Goal: Find specific page/section: Find specific page/section

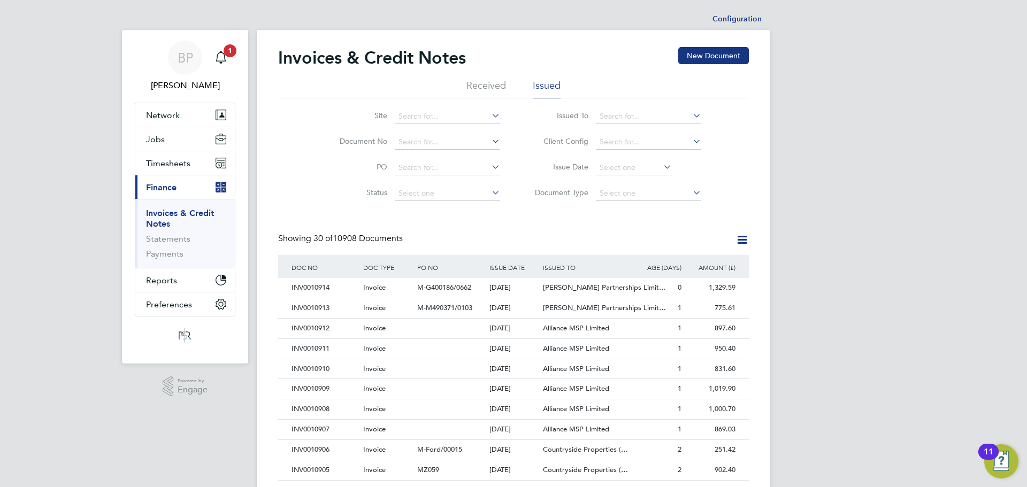
click at [502, 85] on li "Received" at bounding box center [487, 88] width 40 height 19
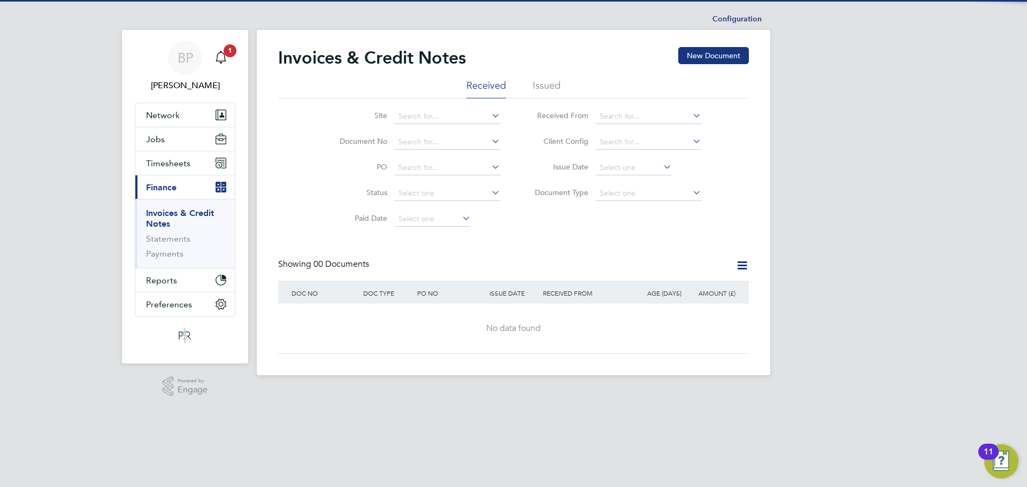
click at [543, 87] on li "Issued" at bounding box center [547, 88] width 28 height 19
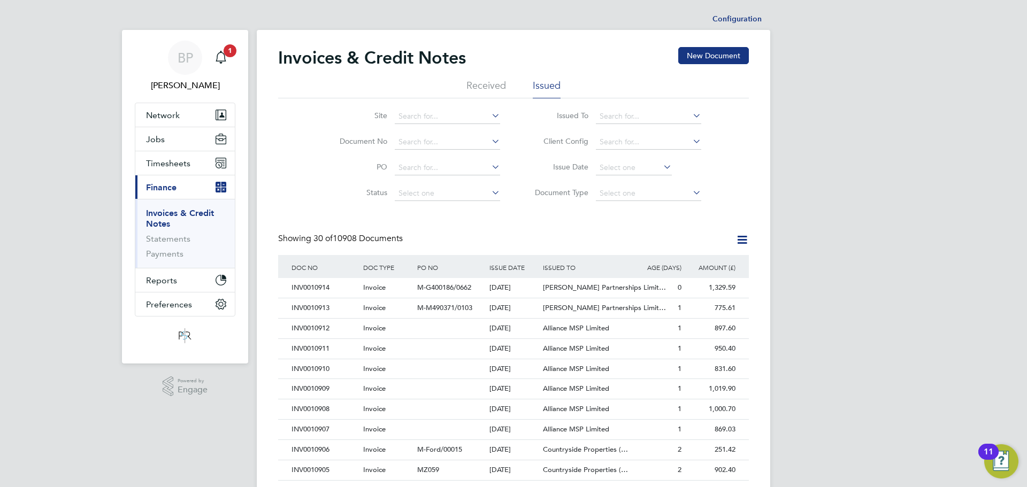
scroll to position [20, 73]
click at [400, 146] on input at bounding box center [447, 142] width 105 height 15
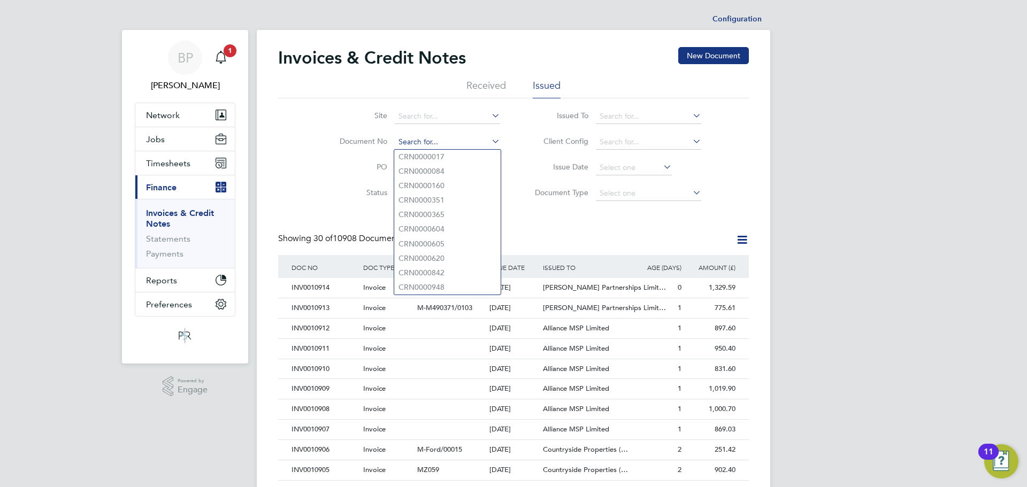
paste input "INV0010001"
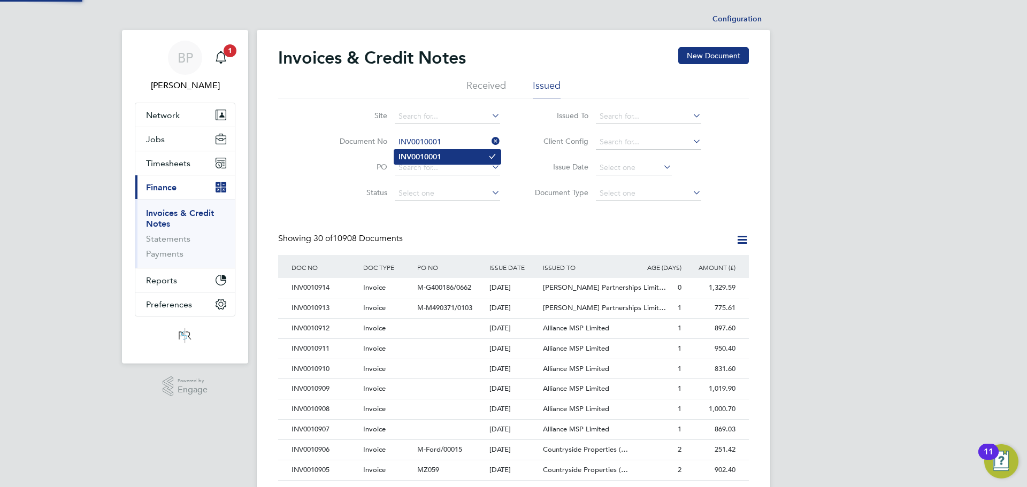
type input "INV0010001"
click at [432, 156] on b "INV0010001" at bounding box center [420, 156] width 43 height 9
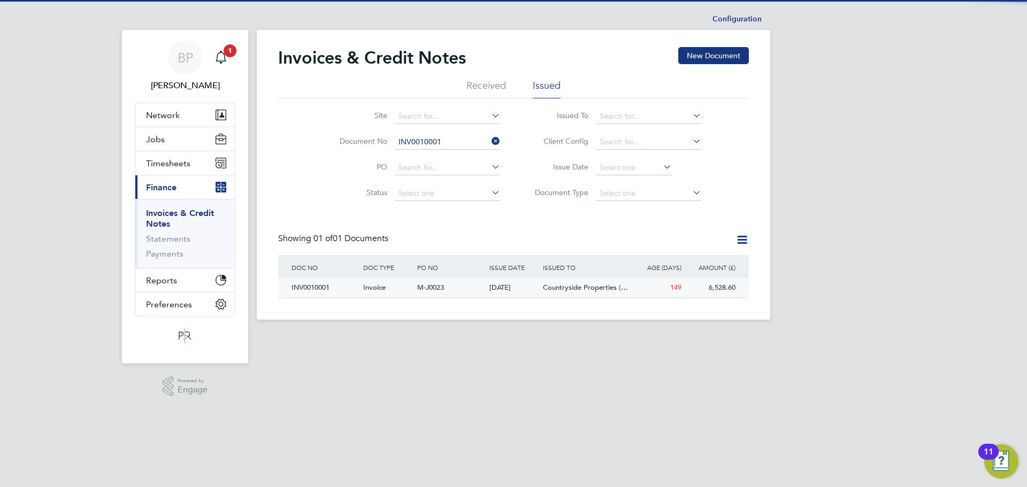
click at [324, 292] on div "INV0010001" at bounding box center [325, 288] width 72 height 20
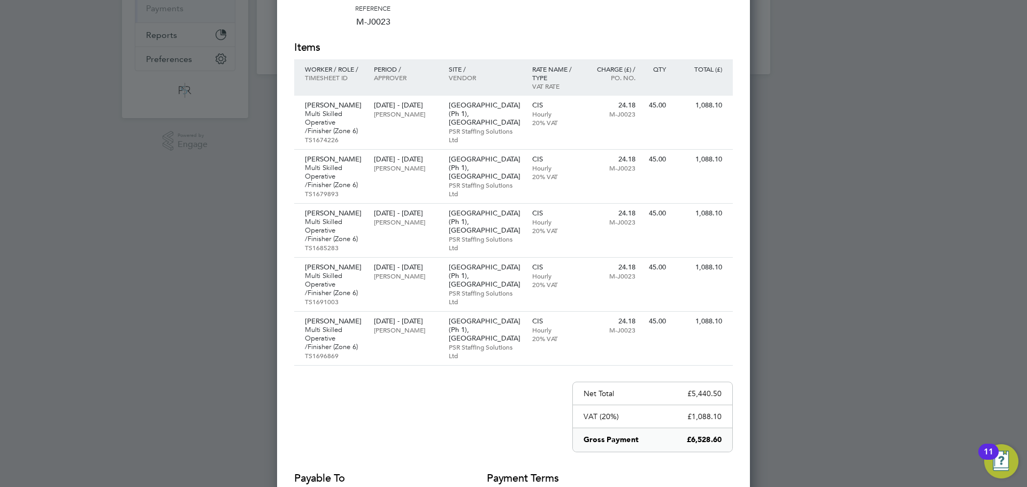
scroll to position [248, 0]
drag, startPoint x: 399, startPoint y: 42, endPoint x: 408, endPoint y: 42, distance: 9.6
click at [399, 42] on h2 "Items" at bounding box center [513, 45] width 439 height 15
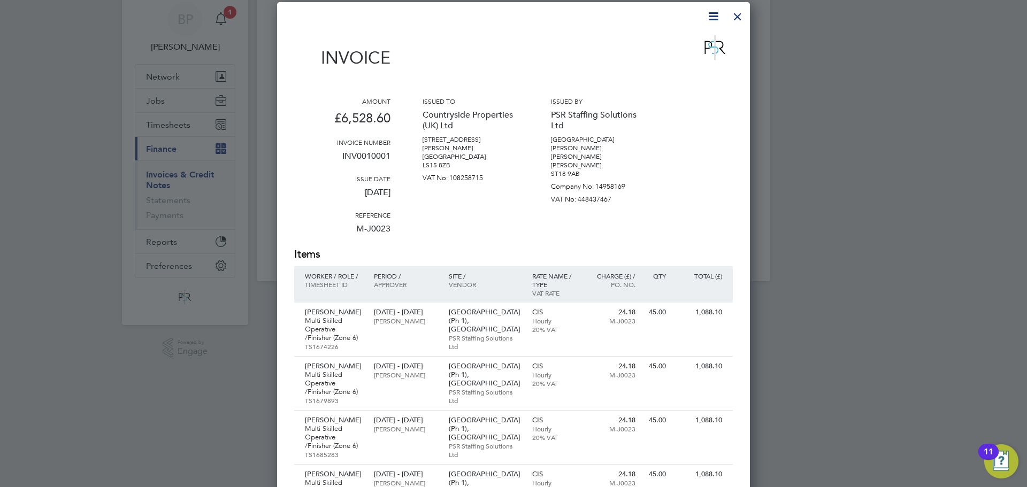
click at [735, 22] on div at bounding box center [737, 13] width 19 height 19
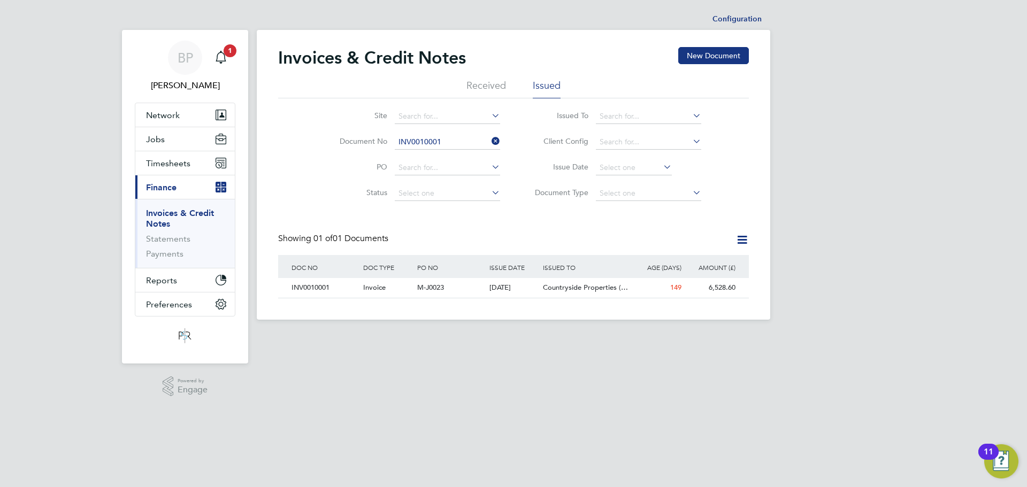
click at [490, 138] on icon at bounding box center [490, 141] width 0 height 15
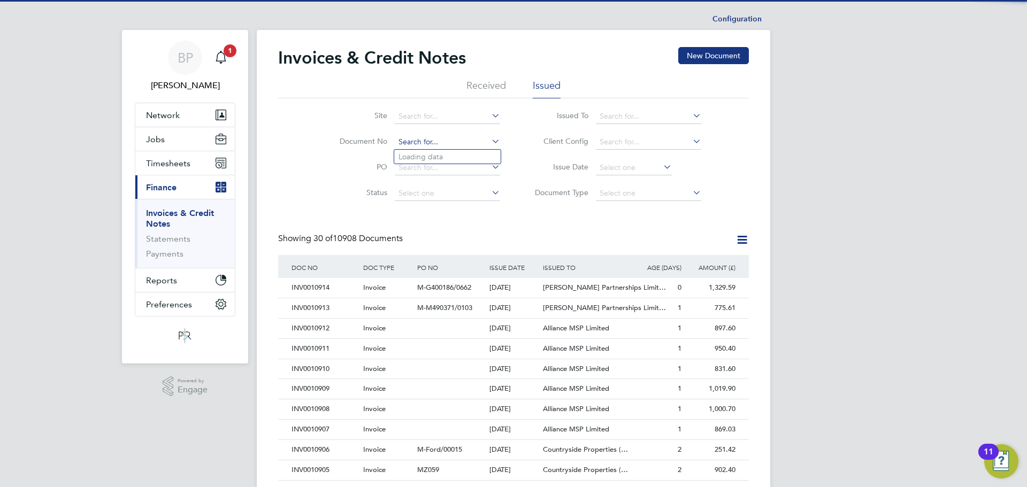
scroll to position [20, 73]
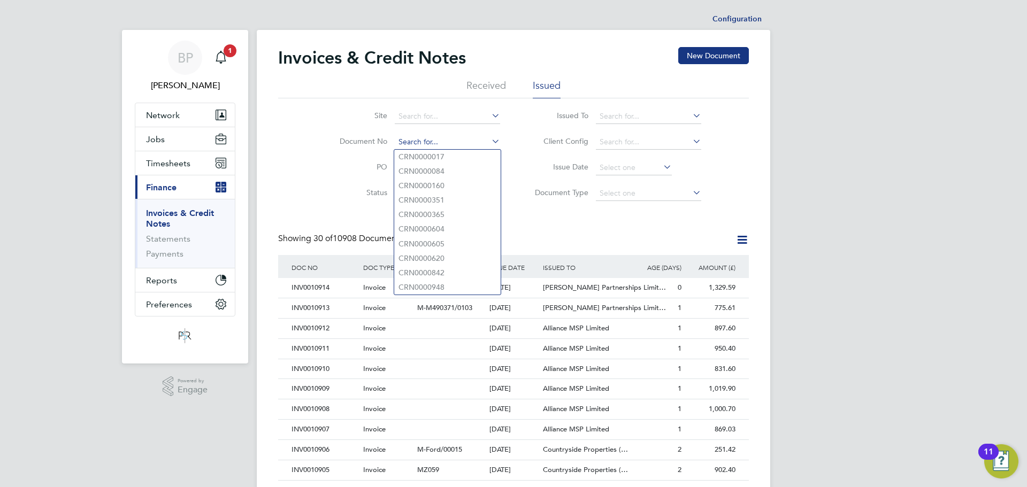
paste input "CRN0010848"
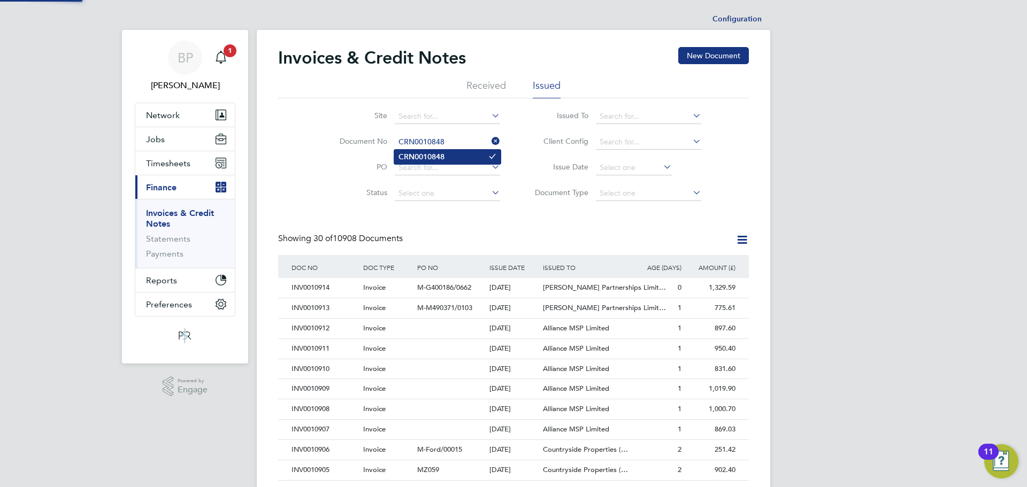
type input "CRN0010848"
click at [433, 163] on li "CRN0010848" at bounding box center [447, 157] width 106 height 14
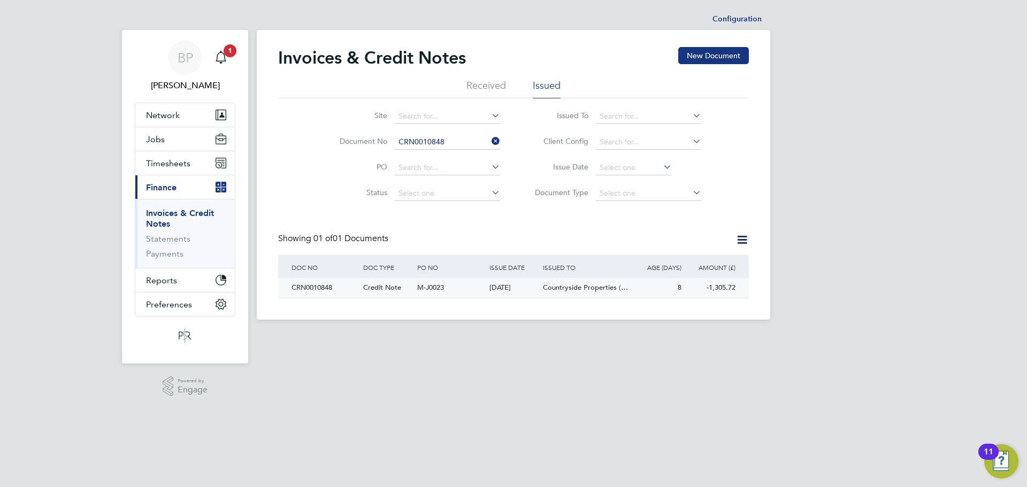
click at [360, 288] on div "CRN0010848" at bounding box center [325, 288] width 72 height 20
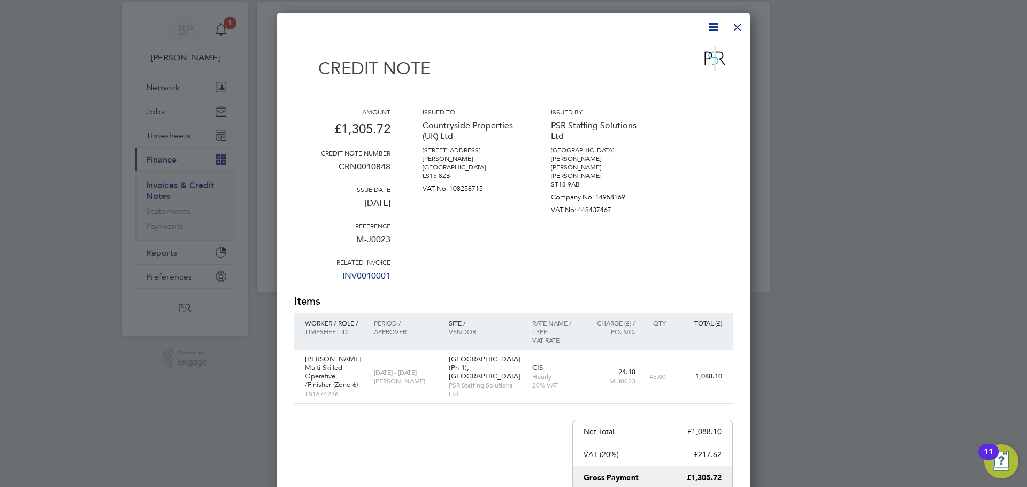
click at [272, 413] on div at bounding box center [513, 243] width 1027 height 487
click at [731, 24] on div at bounding box center [737, 24] width 19 height 19
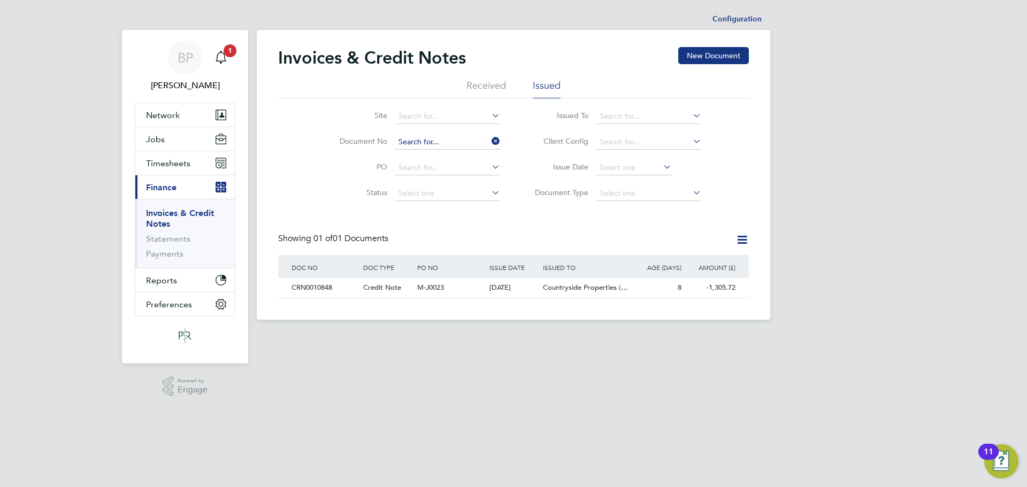
click at [446, 139] on input at bounding box center [447, 142] width 105 height 15
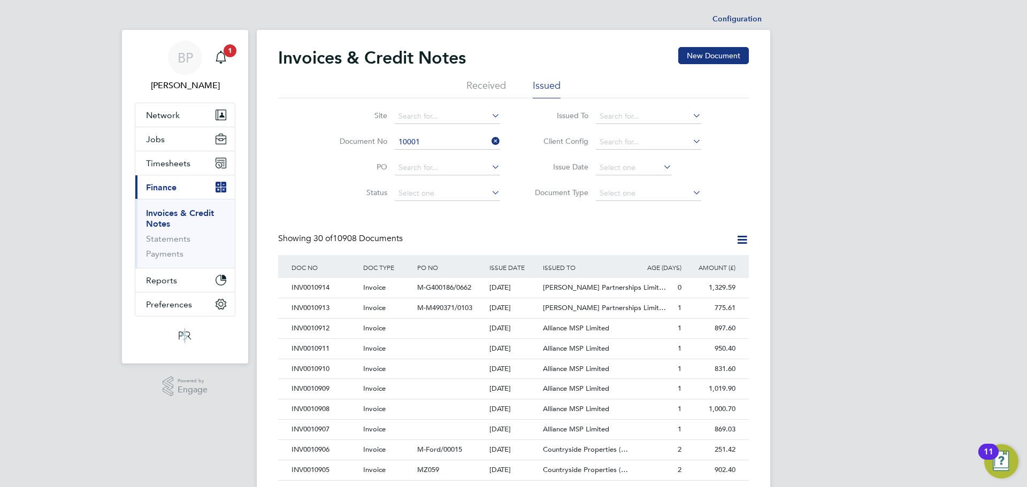
click at [441, 152] on b "10001" at bounding box center [430, 156] width 21 height 9
type input "INV0010001"
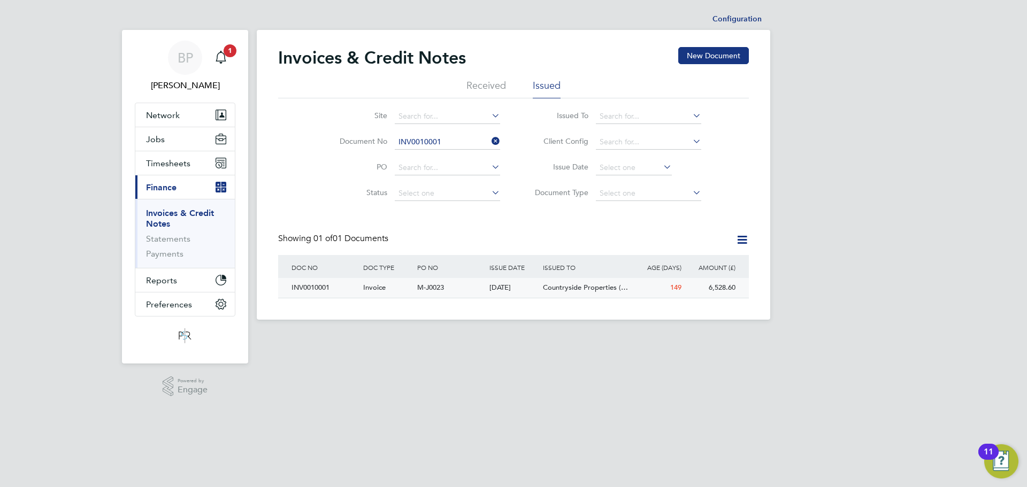
click at [378, 285] on span "Invoice" at bounding box center [374, 287] width 22 height 9
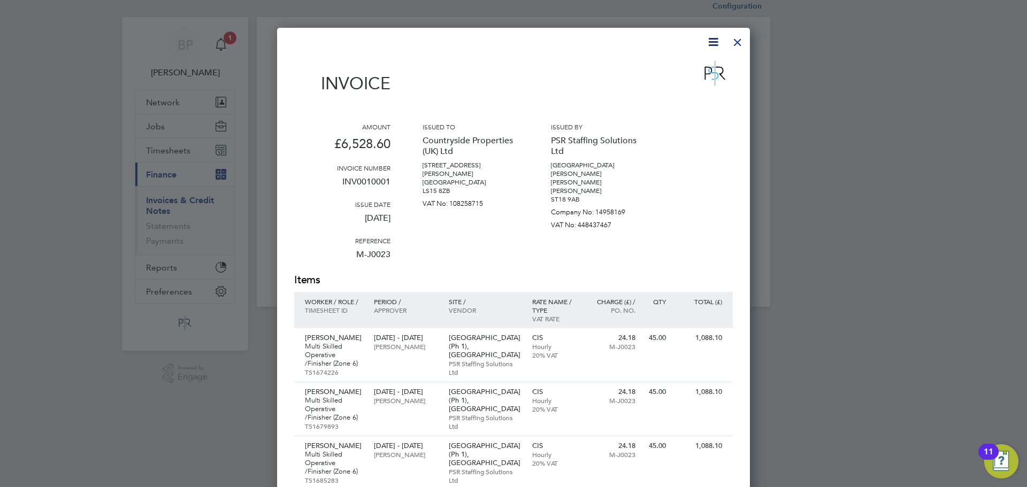
click at [738, 43] on div at bounding box center [737, 39] width 19 height 19
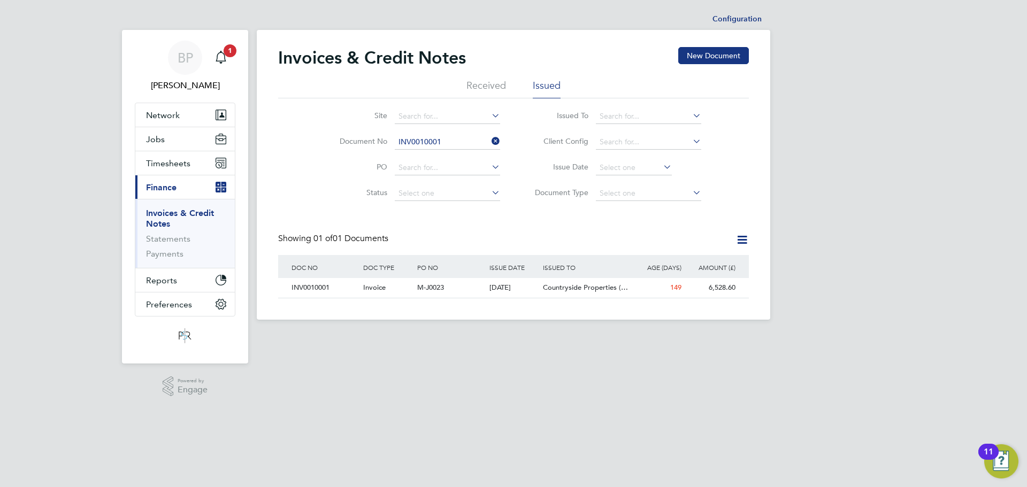
drag, startPoint x: 494, startPoint y: 139, endPoint x: 440, endPoint y: 144, distance: 53.8
click at [490, 139] on icon at bounding box center [490, 141] width 0 height 15
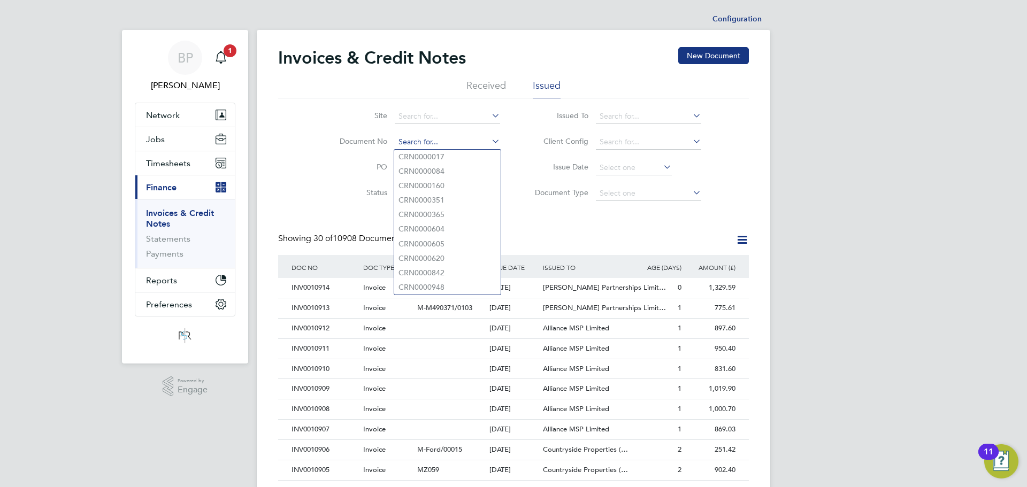
paste input "CRN0010848"
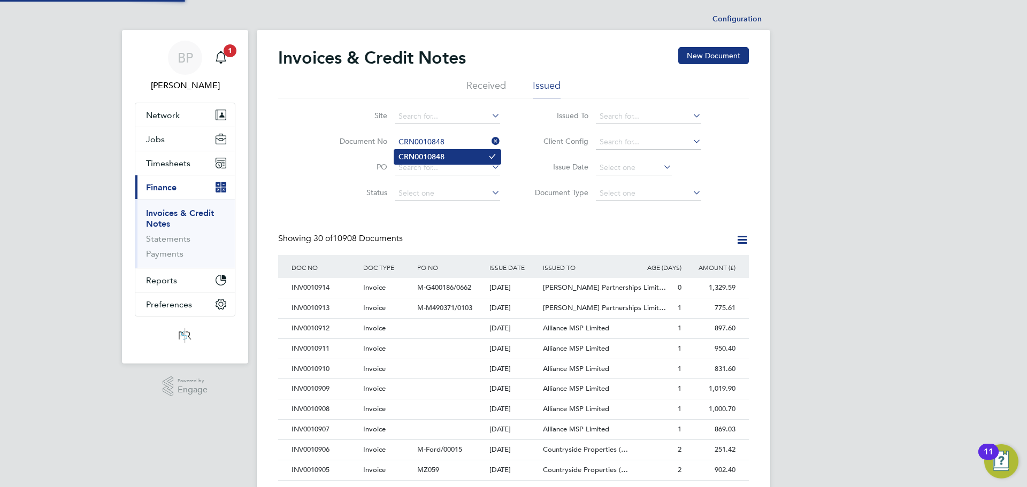
type input "CRN0010848"
click at [439, 156] on b "CRN0010848" at bounding box center [422, 156] width 46 height 9
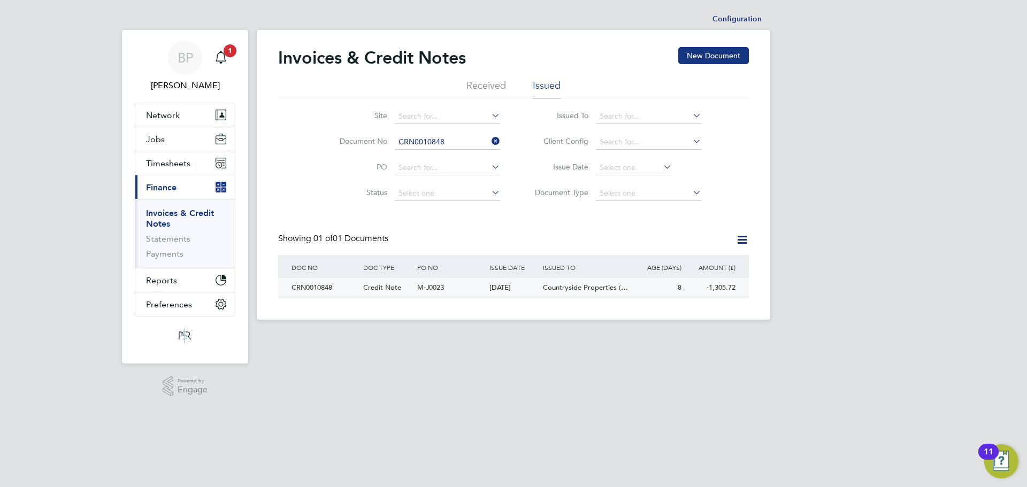
click at [401, 286] on div "Credit Note" at bounding box center [388, 288] width 54 height 20
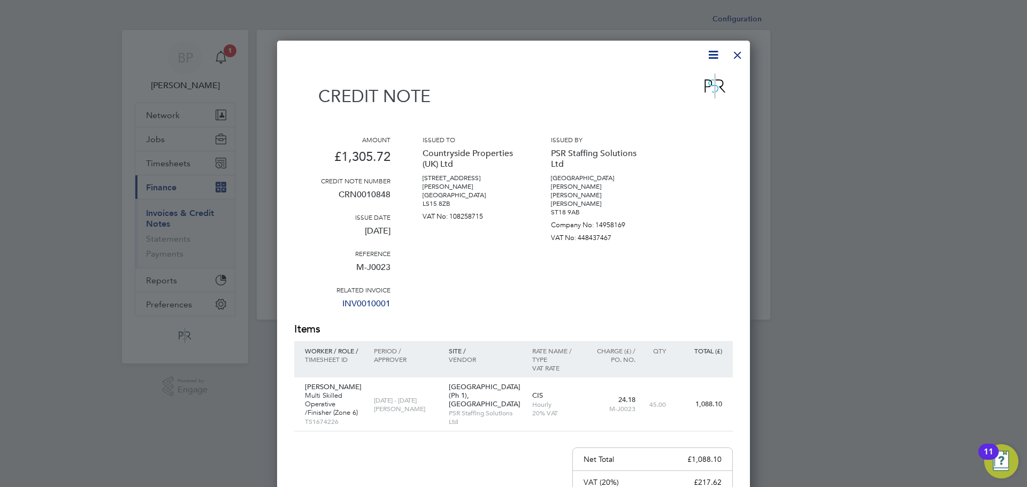
click at [409, 280] on div "Amount £1,305.72 Credit note number CRN0010848 Issue date 26 Aug 2025 Reference…" at bounding box center [513, 228] width 439 height 187
click at [736, 52] on div at bounding box center [737, 52] width 19 height 19
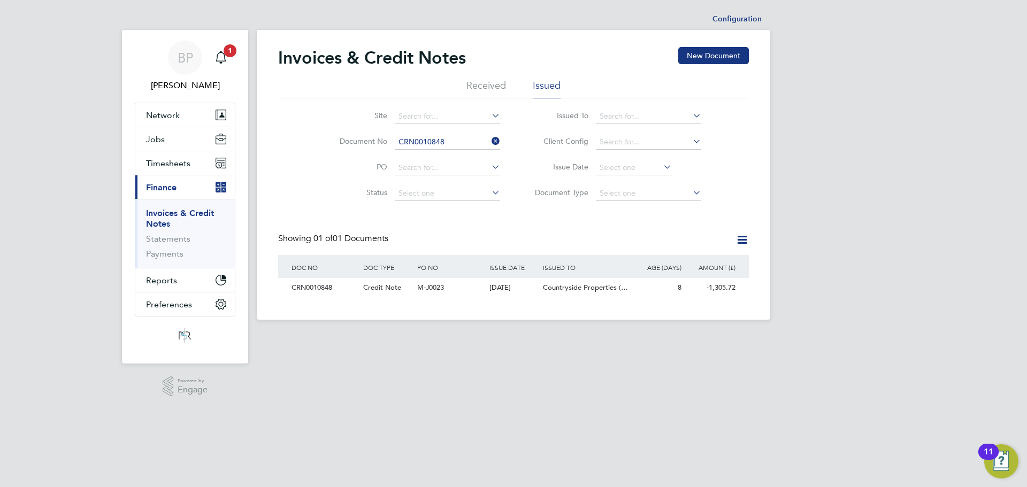
click at [490, 139] on icon at bounding box center [490, 141] width 0 height 15
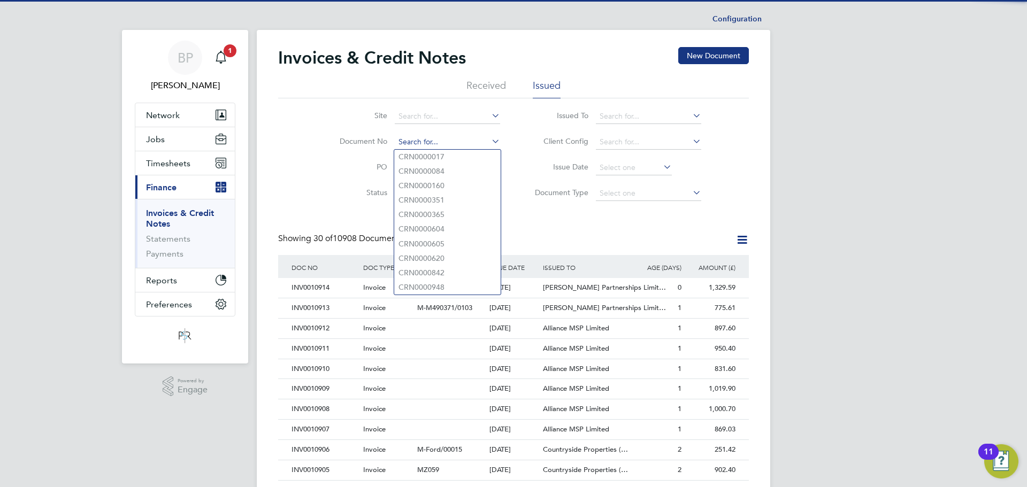
paste input "CRN0010849"
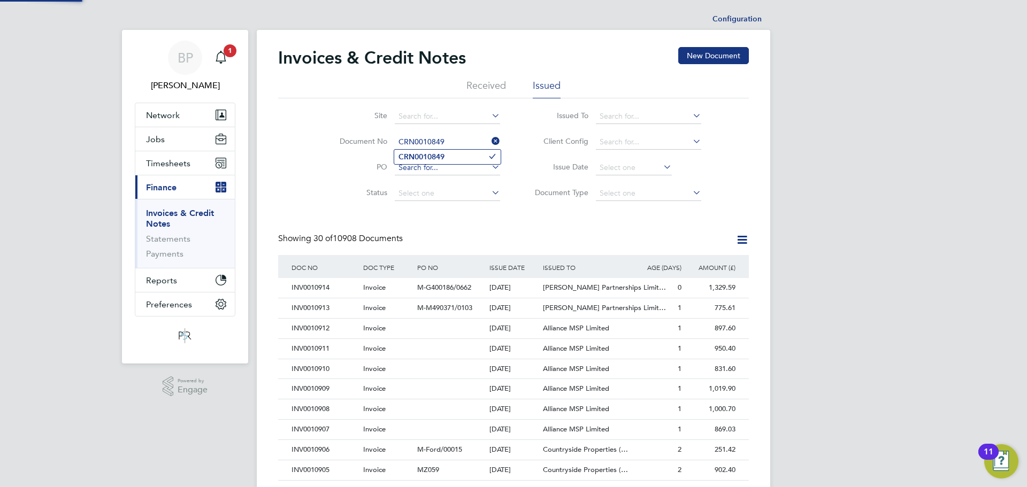
type input "CRN0010849"
click at [435, 161] on li "CRN0010849" at bounding box center [447, 157] width 106 height 14
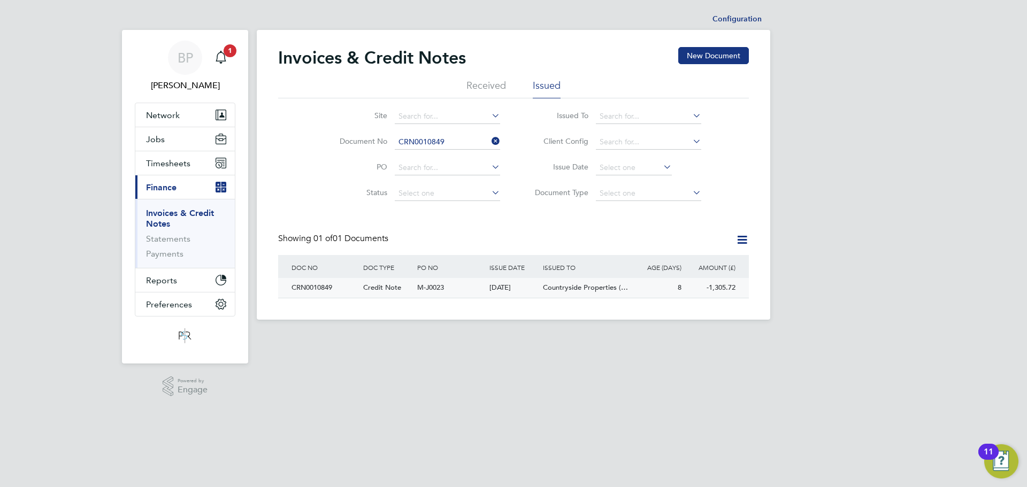
click at [420, 284] on span "M-J0023" at bounding box center [430, 287] width 27 height 9
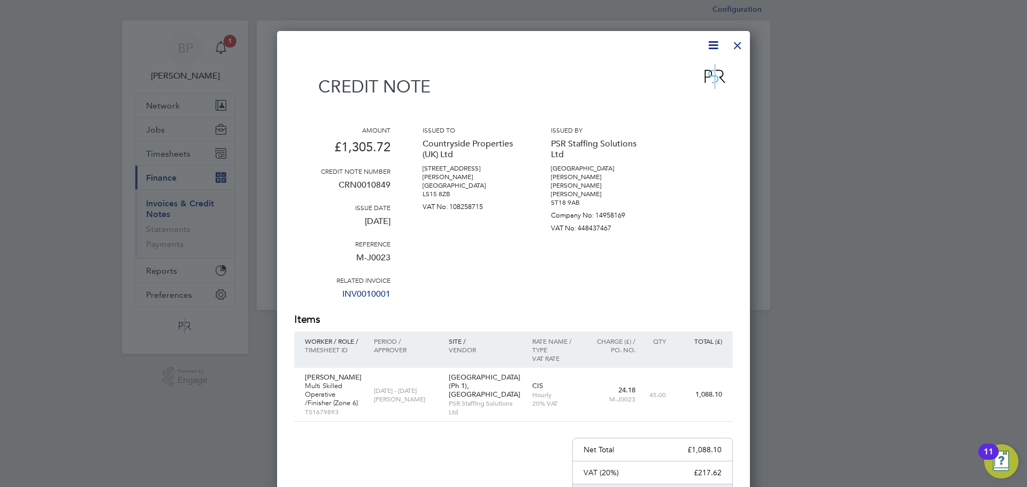
click at [735, 41] on div at bounding box center [737, 42] width 19 height 19
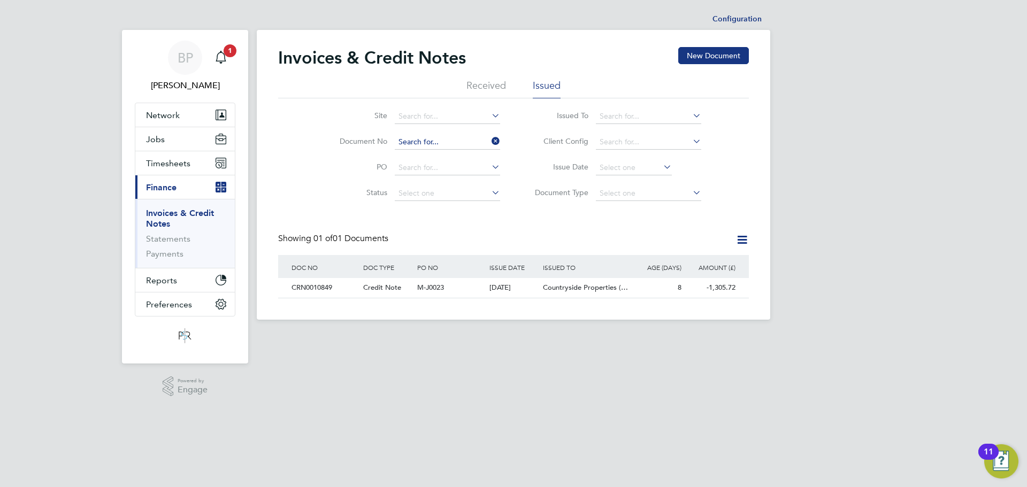
click at [447, 142] on input at bounding box center [447, 142] width 105 height 15
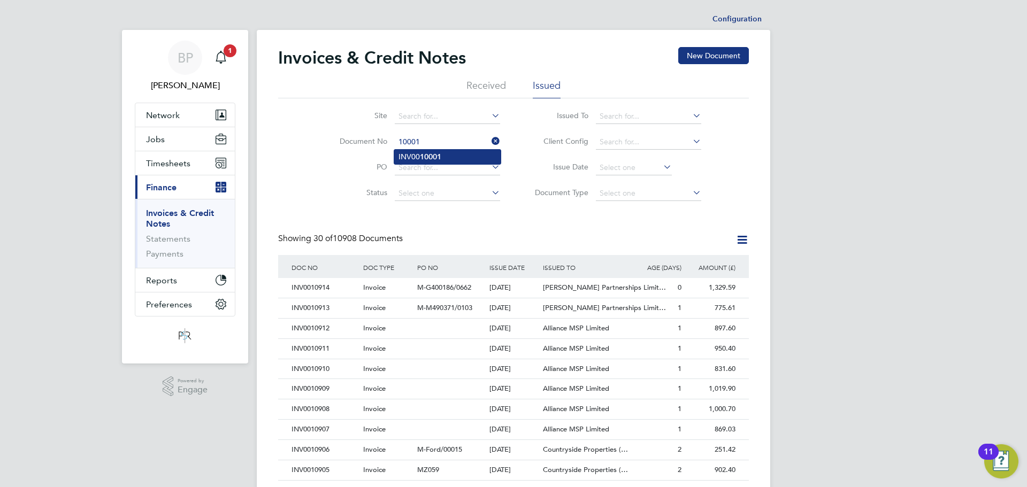
click at [438, 154] on b "10001" at bounding box center [430, 156] width 21 height 9
type input "INV0010001"
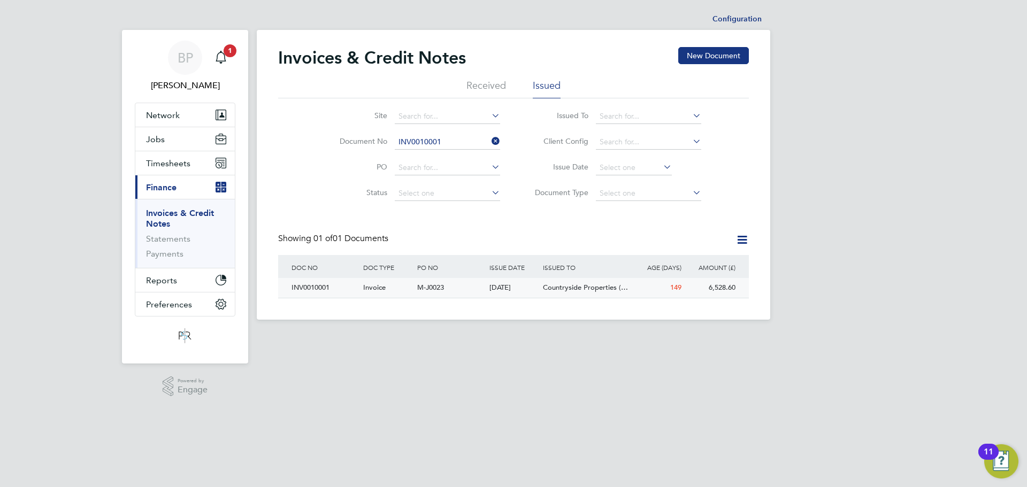
click at [347, 290] on div "INV0010001" at bounding box center [325, 288] width 72 height 20
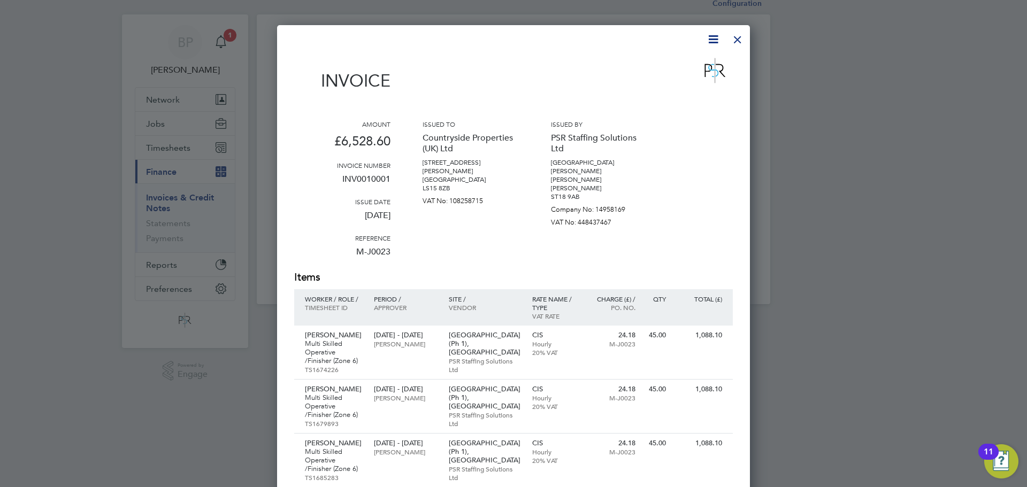
click at [742, 39] on div at bounding box center [737, 36] width 19 height 19
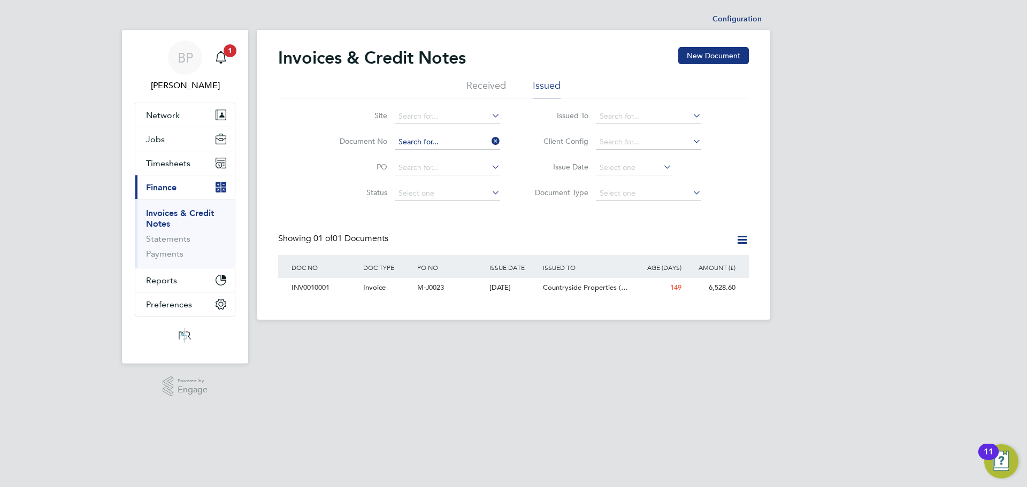
click at [442, 137] on input at bounding box center [447, 142] width 105 height 15
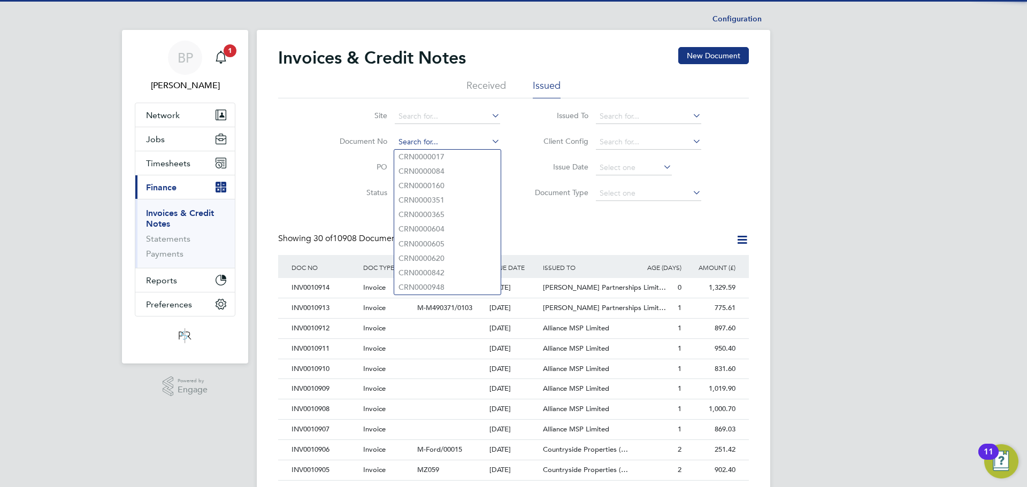
scroll to position [20, 73]
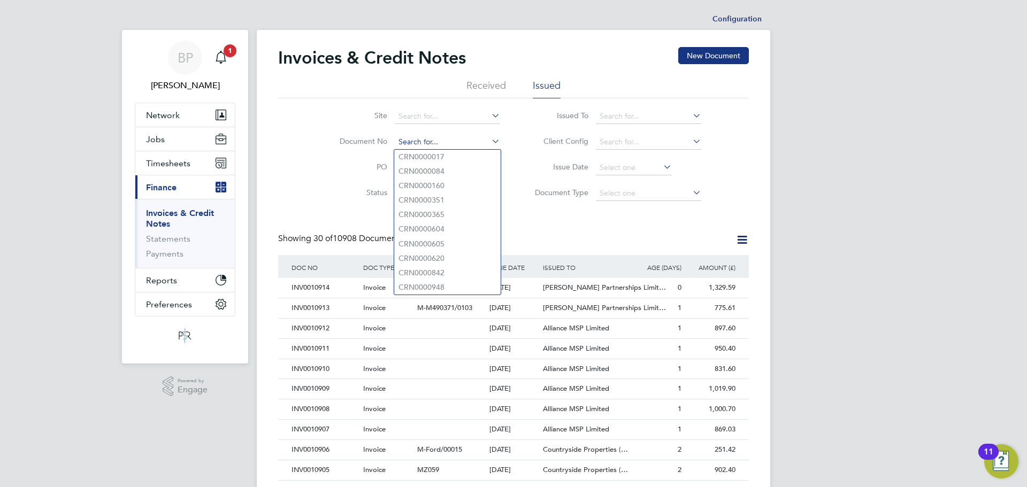
paste input "CRN0010854"
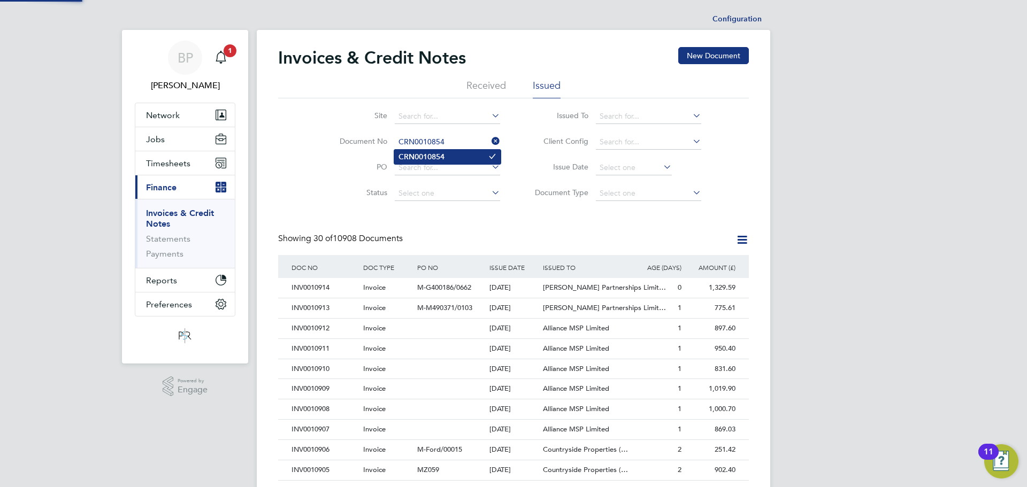
type input "CRN0010854"
click at [447, 155] on li "CRN0010854" at bounding box center [447, 157] width 106 height 14
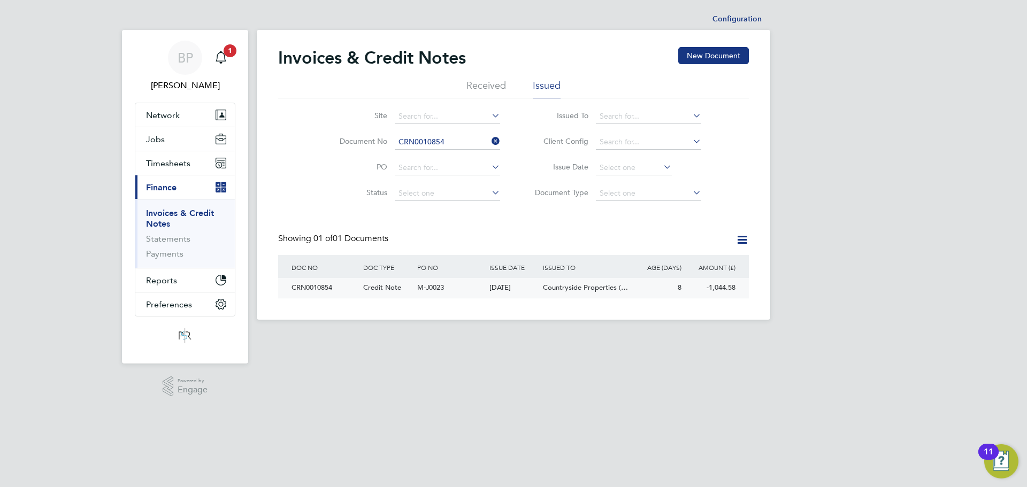
click at [415, 283] on div "M-J0023" at bounding box center [451, 288] width 72 height 20
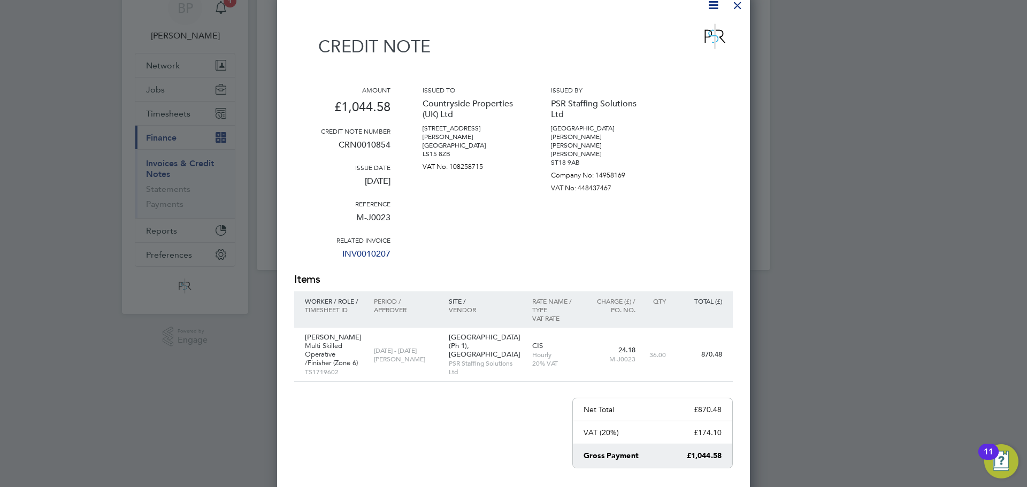
click at [732, 9] on div at bounding box center [737, 2] width 19 height 19
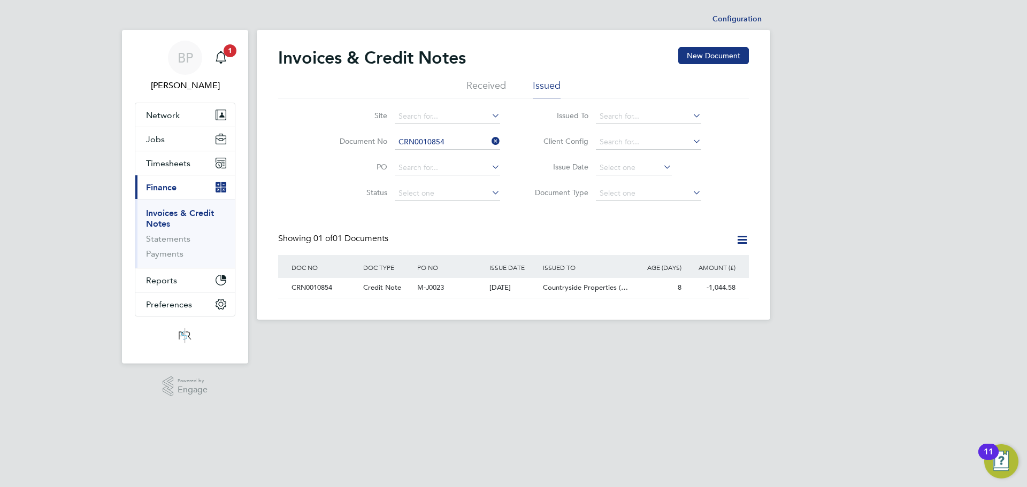
click at [490, 141] on icon at bounding box center [490, 141] width 0 height 15
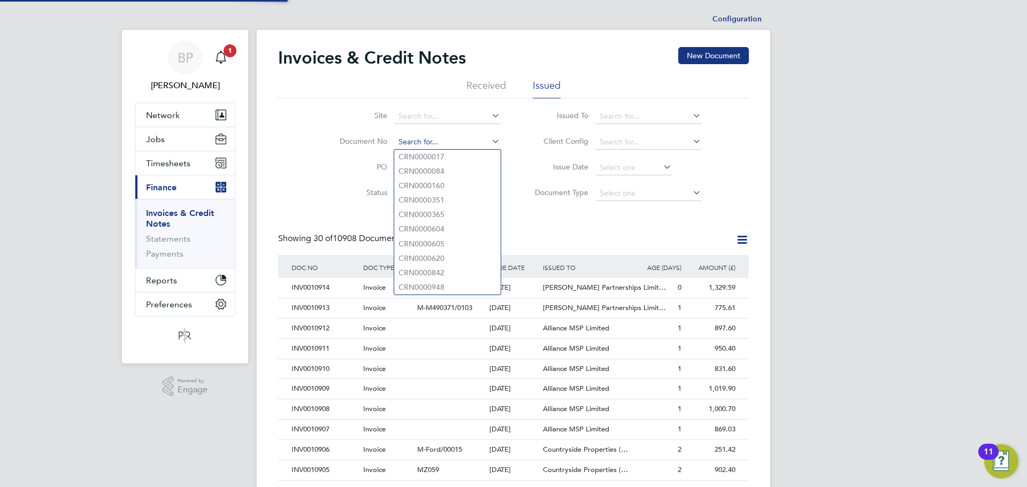
scroll to position [20, 73]
paste input "INV0010416"
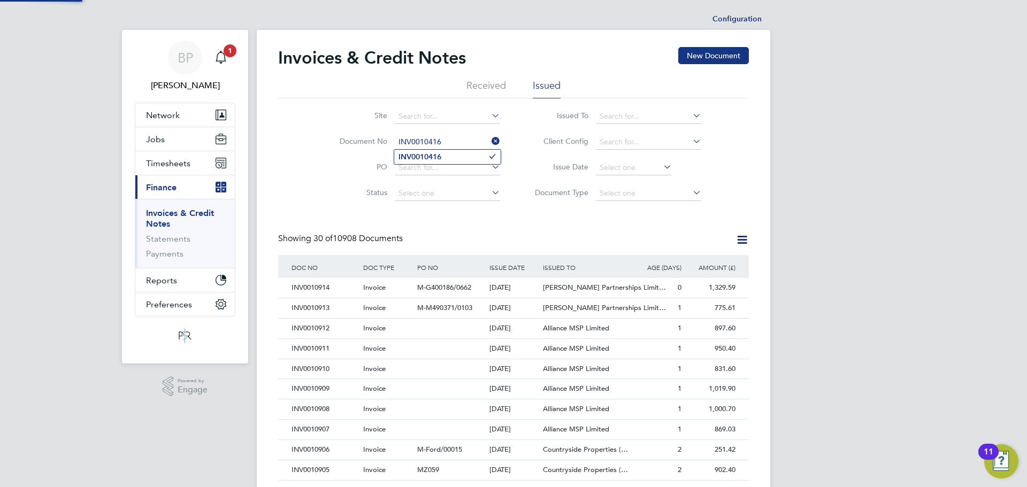
type input "INV0010416"
click at [443, 154] on li "INV0010416" at bounding box center [447, 157] width 106 height 14
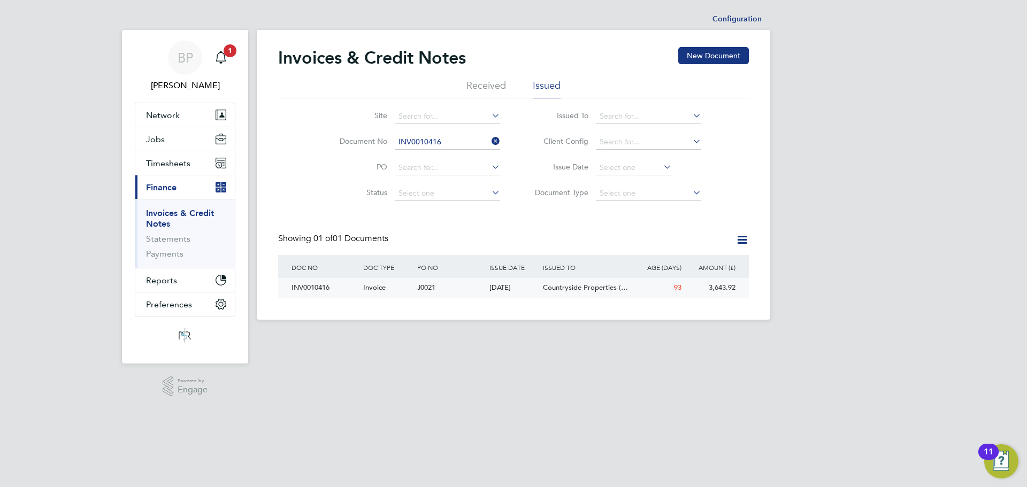
click at [330, 286] on div "INV0010416" at bounding box center [325, 288] width 72 height 20
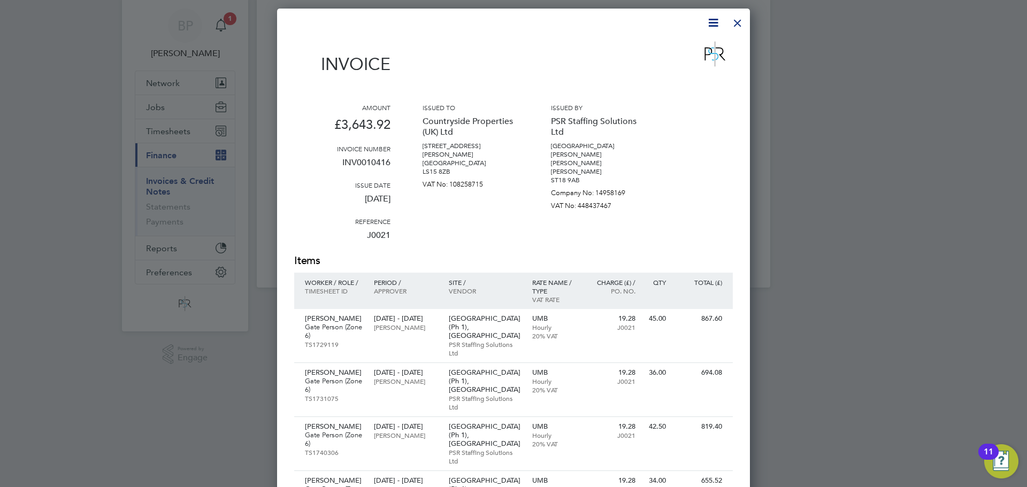
click at [736, 21] on div at bounding box center [737, 20] width 19 height 19
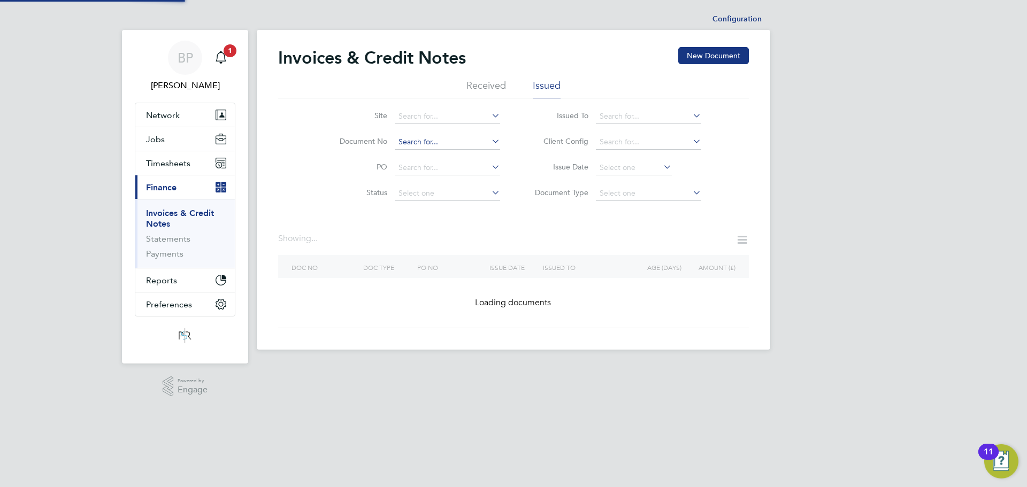
click at [441, 140] on input at bounding box center [447, 142] width 105 height 15
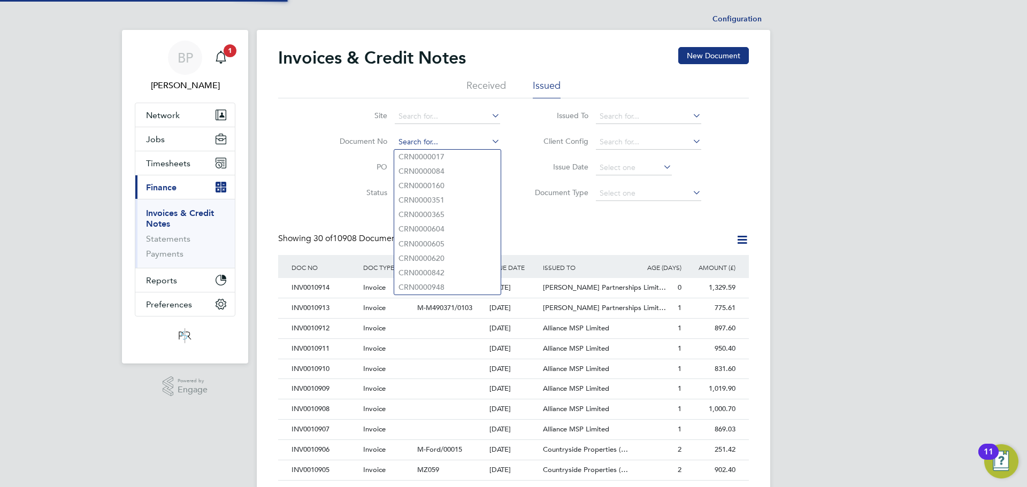
scroll to position [20, 73]
paste input "INV0010001"
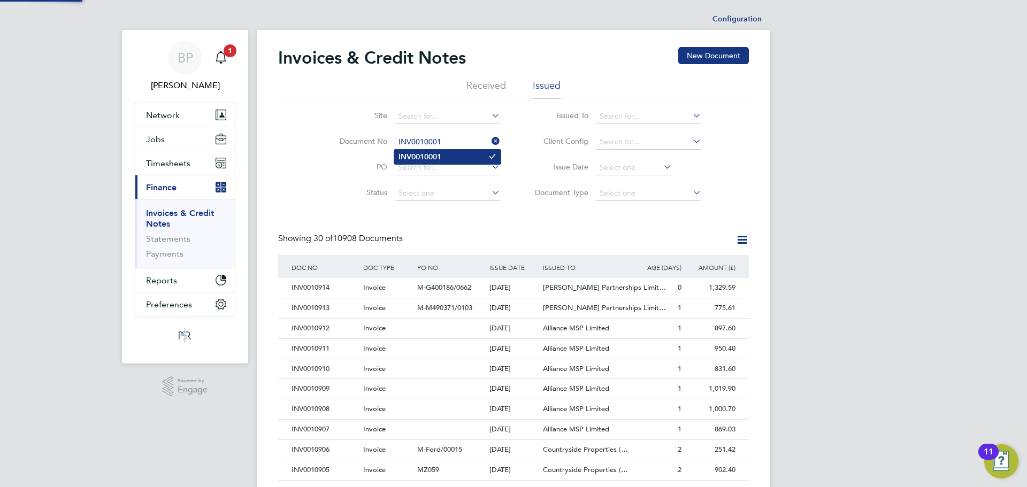
type input "INV0010001"
click at [438, 156] on b "INV0010001" at bounding box center [420, 156] width 43 height 9
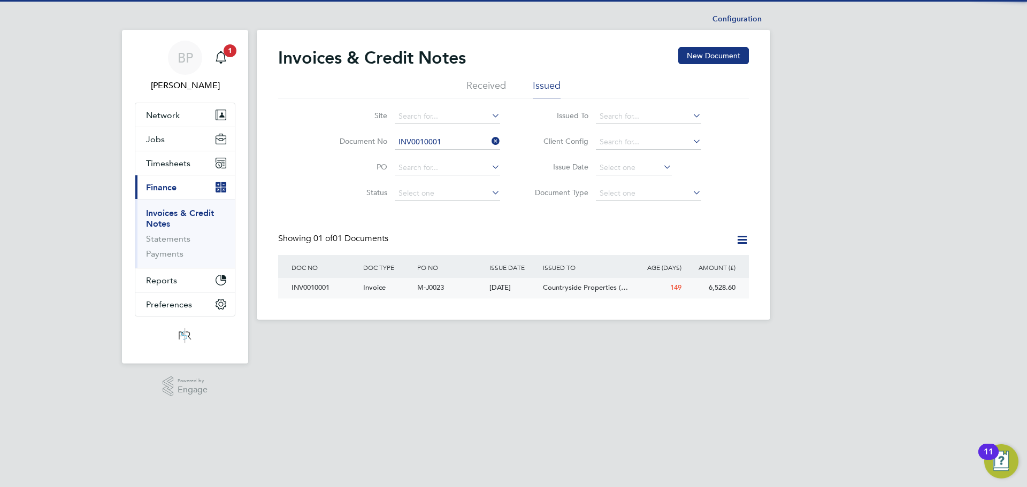
click at [301, 291] on div "INV0010001" at bounding box center [325, 288] width 72 height 20
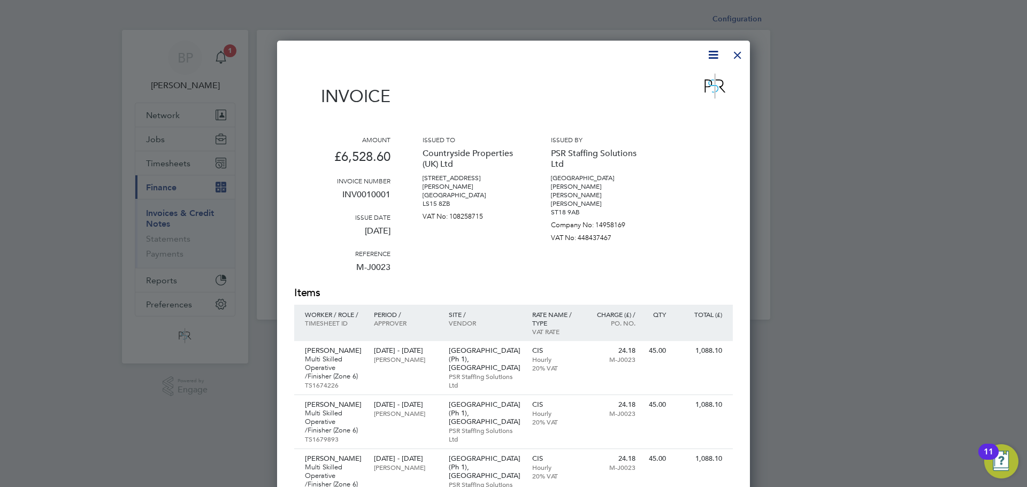
click at [738, 52] on div at bounding box center [737, 52] width 19 height 19
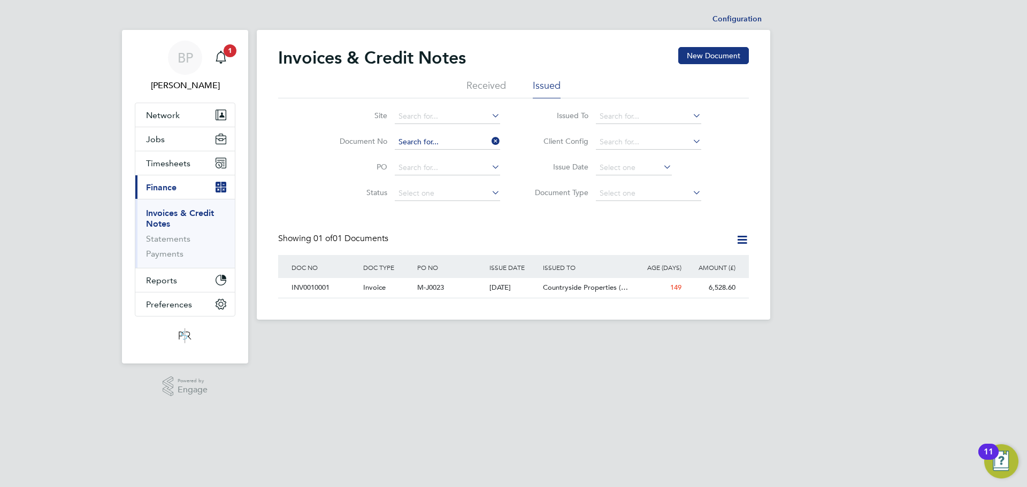
click at [440, 140] on input at bounding box center [447, 142] width 105 height 15
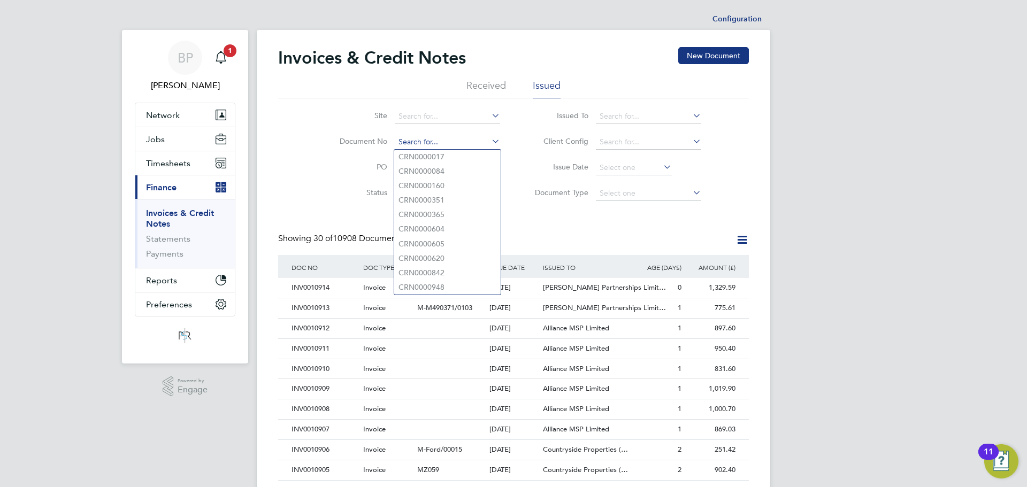
paste input "CRN0010848"
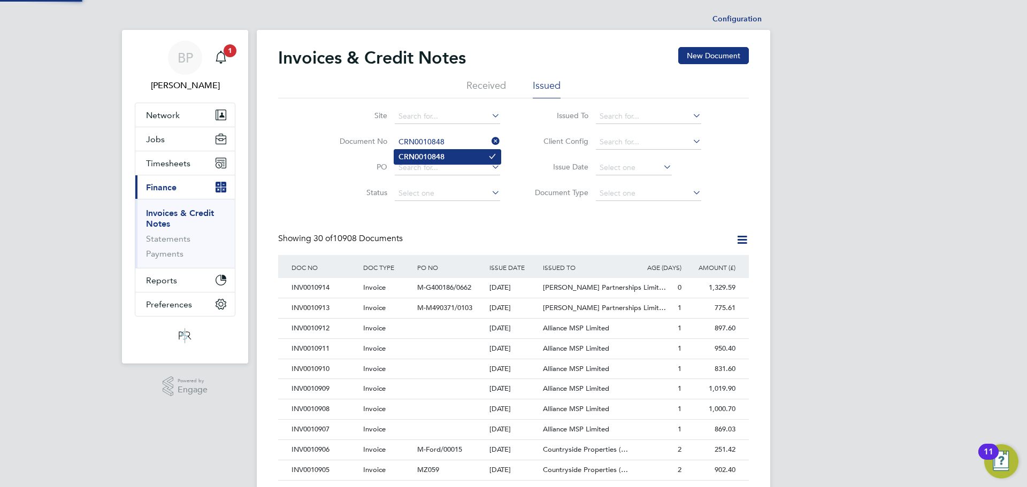
type input "CRN0010848"
click at [440, 157] on b "CRN0010848" at bounding box center [422, 156] width 46 height 9
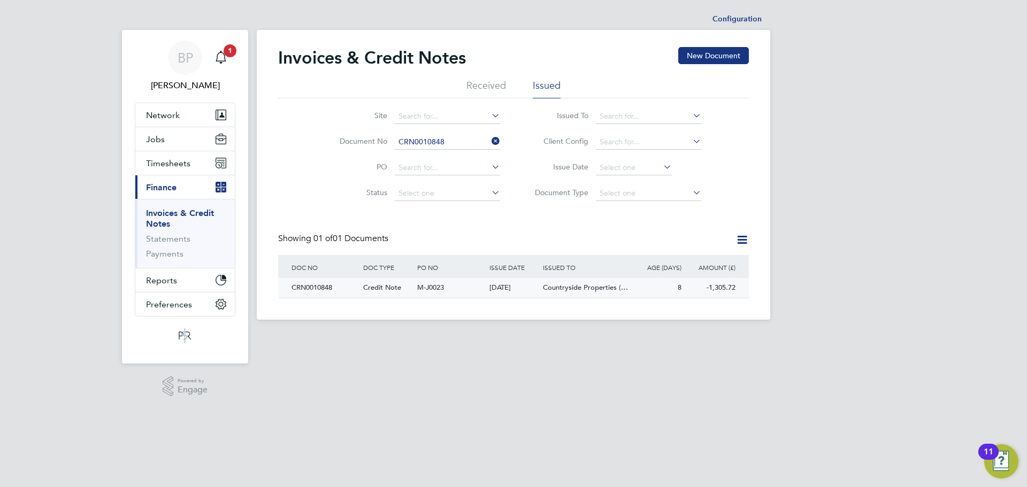
click at [340, 284] on div "CRN0010848" at bounding box center [325, 288] width 72 height 20
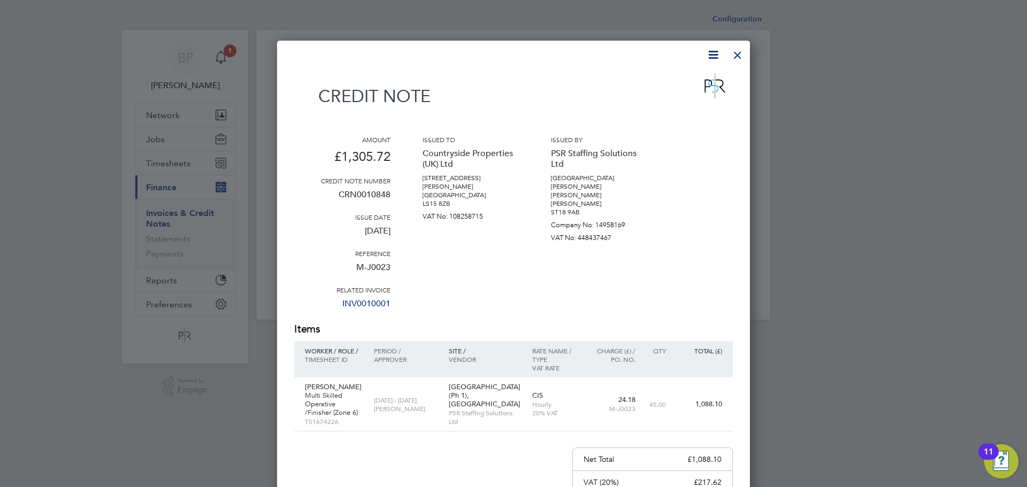
click at [736, 53] on div at bounding box center [737, 52] width 19 height 19
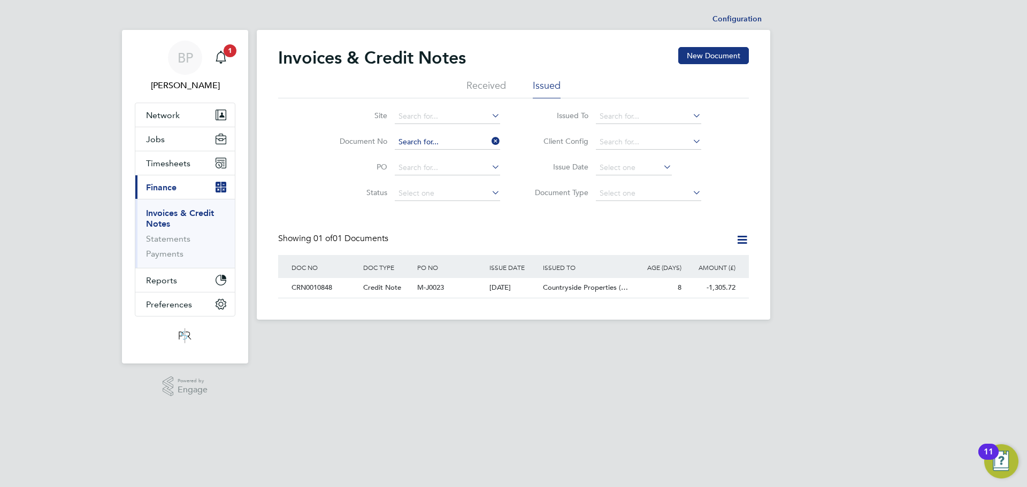
click at [446, 143] on input at bounding box center [447, 142] width 105 height 15
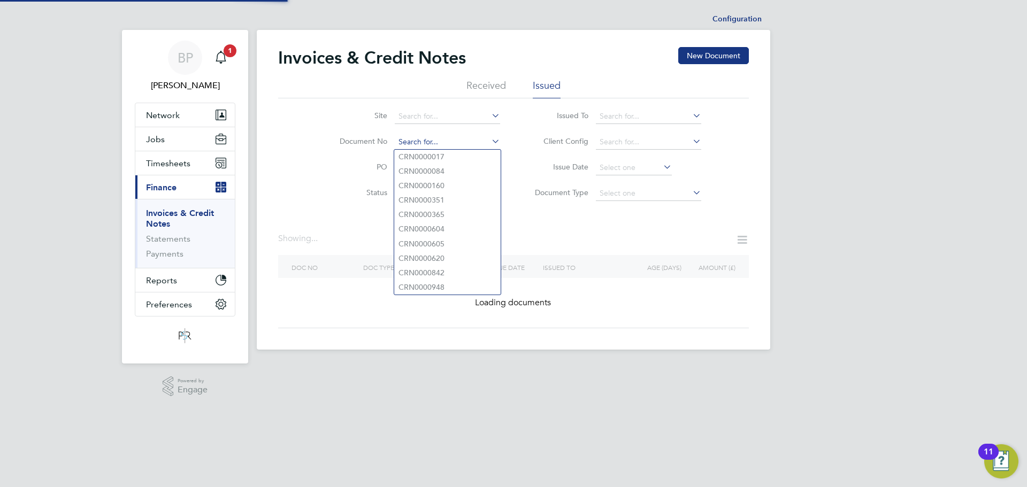
paste input "INV0010001"
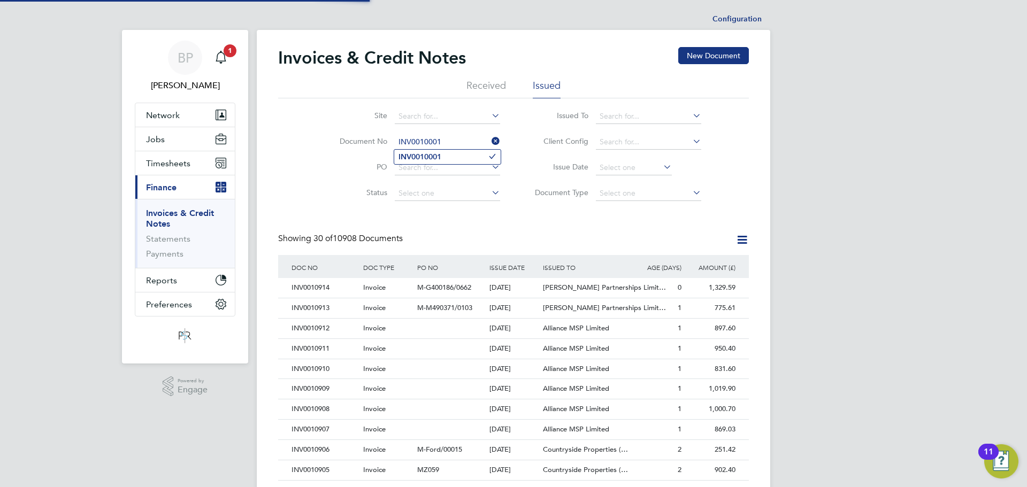
type input "INV0010001"
click at [437, 157] on b "INV0010001" at bounding box center [420, 156] width 43 height 9
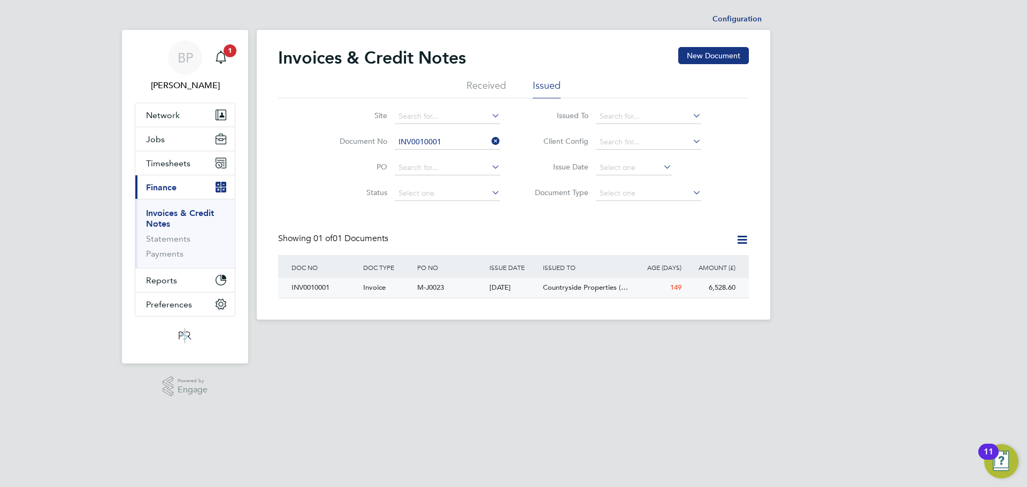
click at [348, 288] on div "INV0010001" at bounding box center [325, 288] width 72 height 20
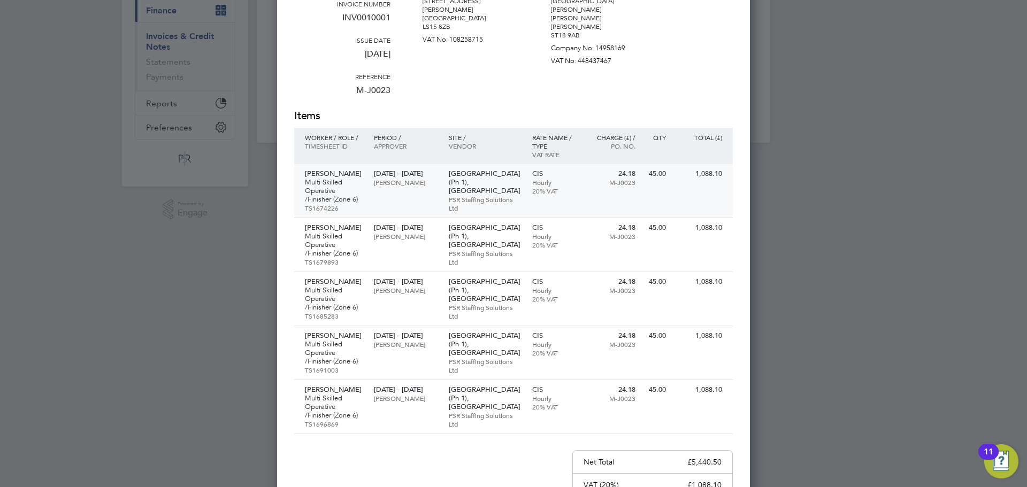
click at [377, 187] on p "John McDermott" at bounding box center [406, 182] width 64 height 9
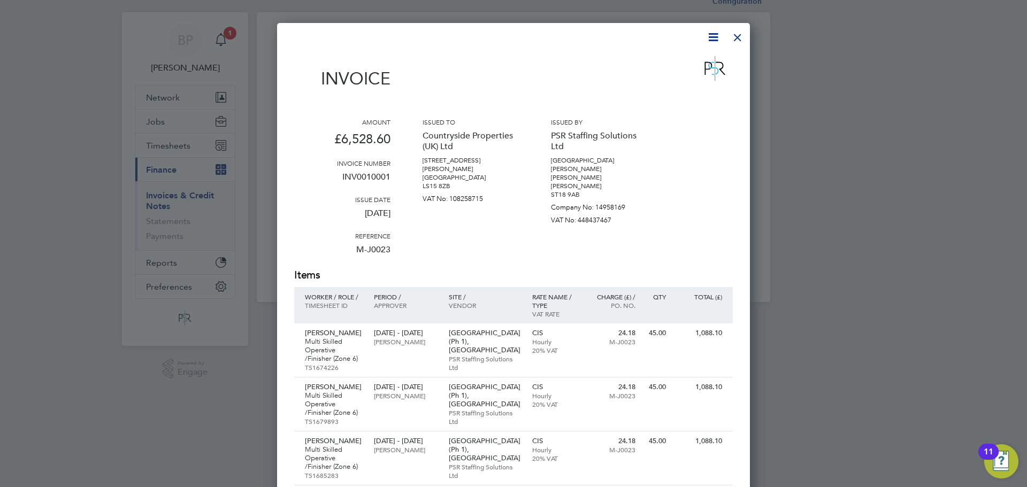
click at [737, 40] on div at bounding box center [737, 34] width 19 height 19
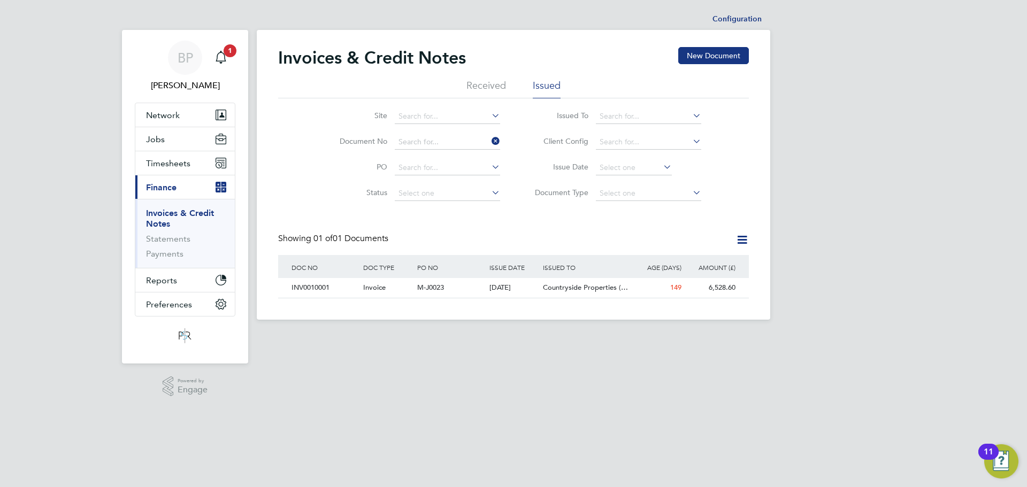
drag, startPoint x: 443, startPoint y: 144, endPoint x: 498, endPoint y: 144, distance: 55.1
click at [443, 144] on input at bounding box center [447, 142] width 105 height 15
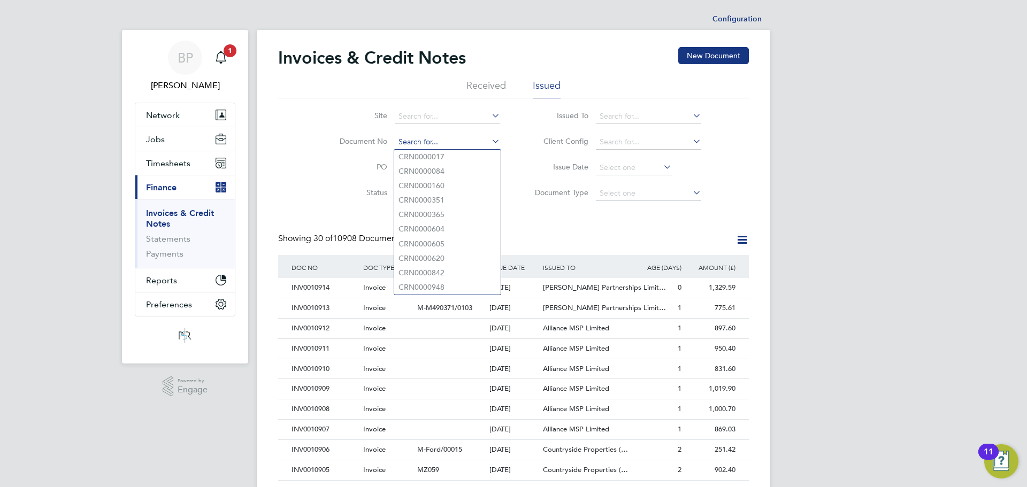
paste input "CRN0010849"
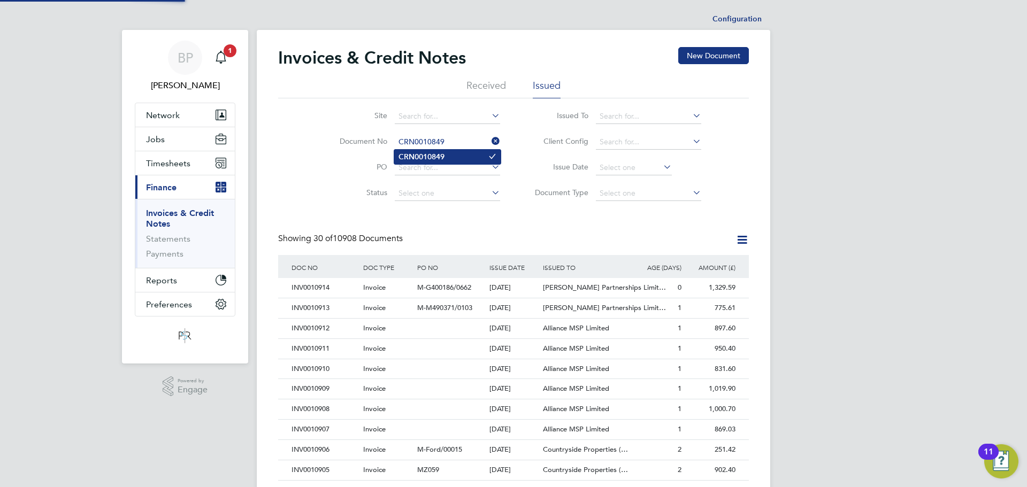
type input "CRN0010849"
click at [438, 159] on b "CRN0010849" at bounding box center [422, 156] width 46 height 9
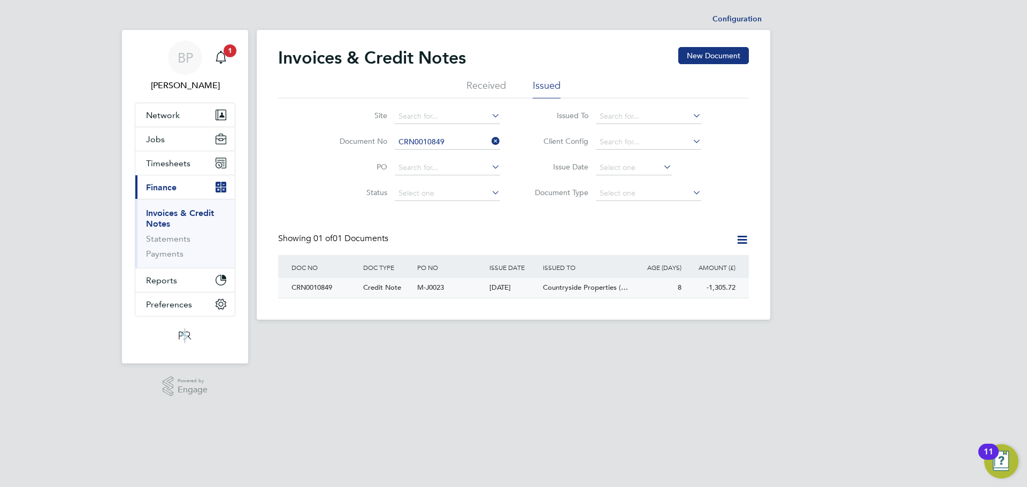
click at [317, 286] on div "CRN0010849" at bounding box center [325, 288] width 72 height 20
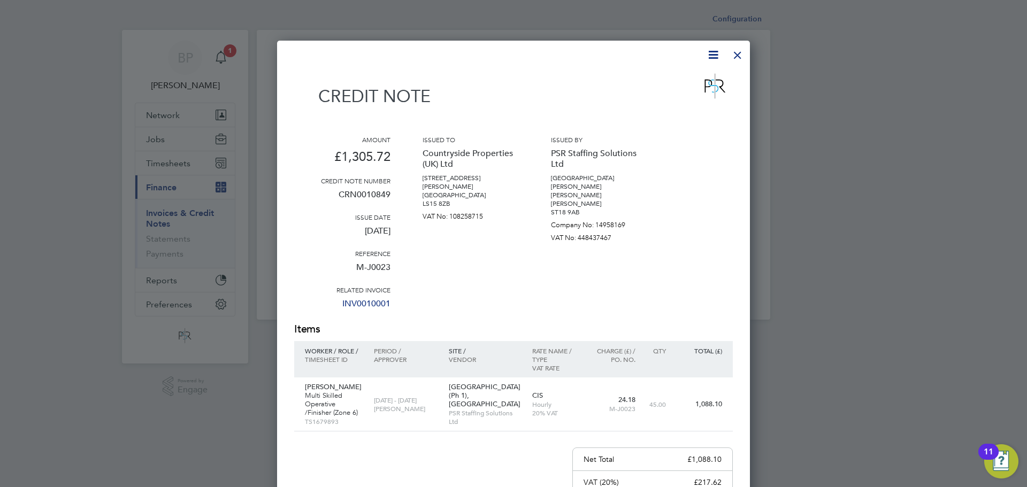
click at [739, 58] on div at bounding box center [737, 52] width 19 height 19
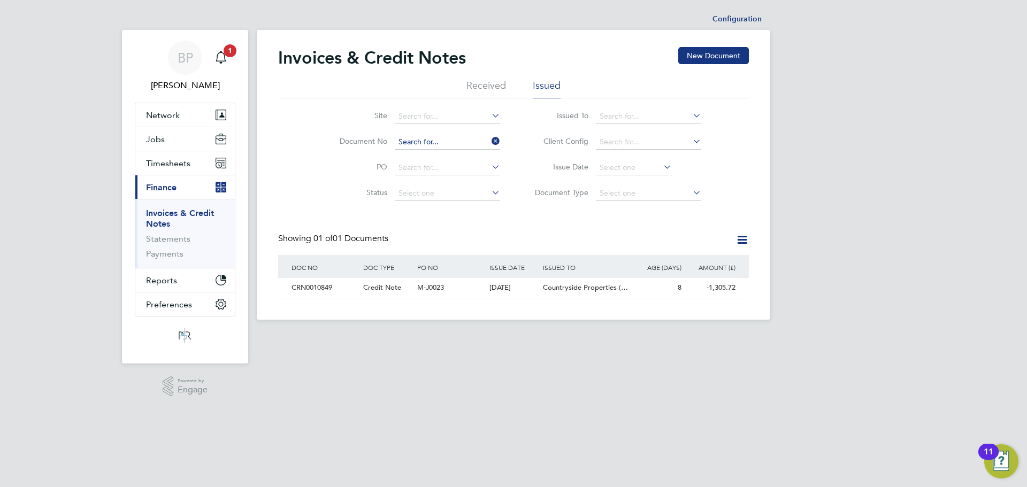
click at [444, 139] on input at bounding box center [447, 142] width 105 height 15
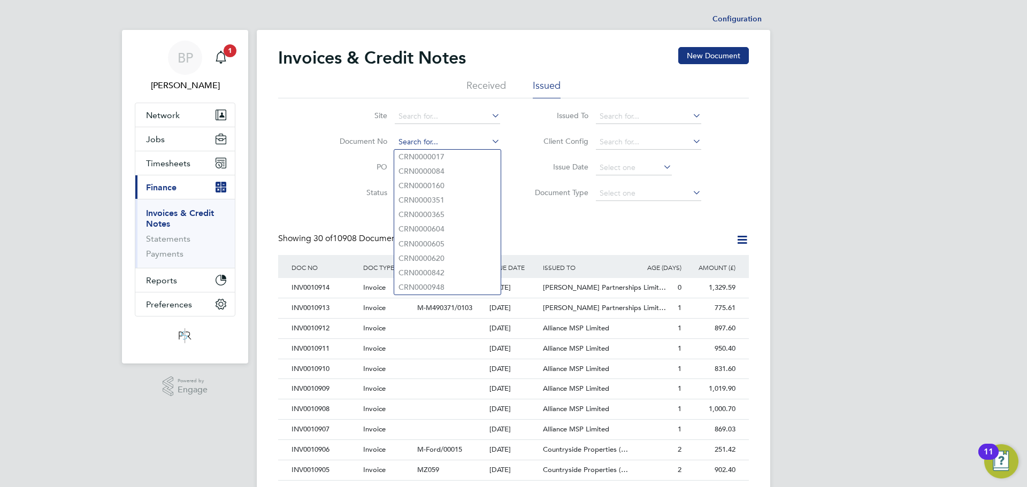
paste input "CRN0010850"
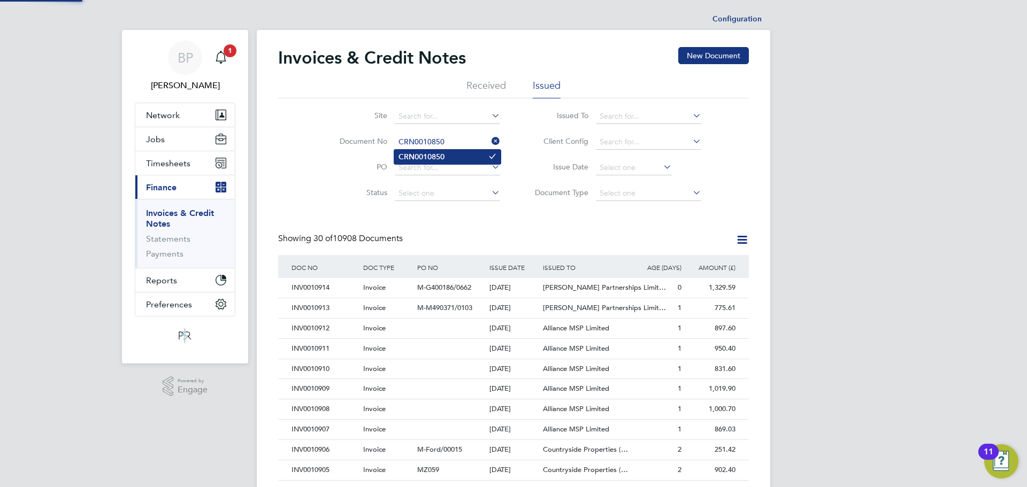
type input "CRN0010850"
click at [444, 159] on b "CRN0010850" at bounding box center [422, 156] width 46 height 9
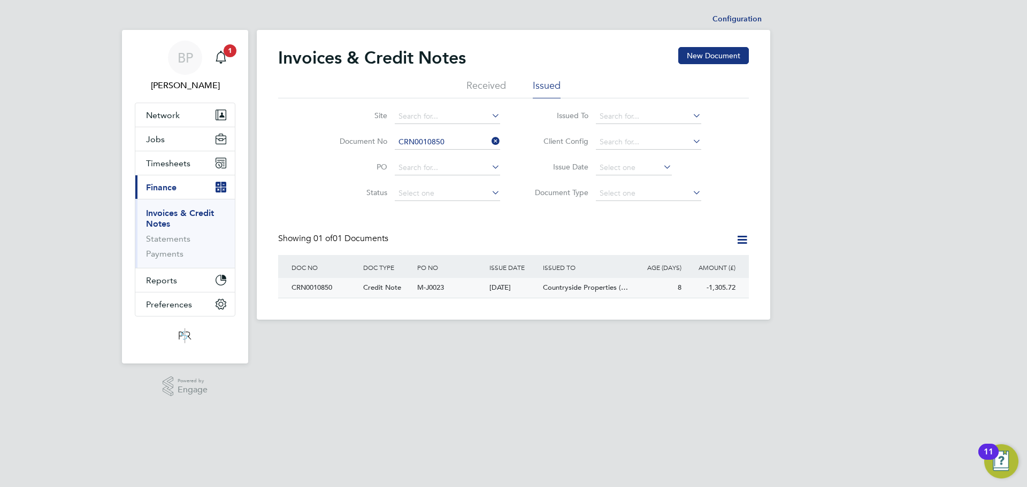
click at [324, 293] on div "CRN0010850" at bounding box center [325, 288] width 72 height 20
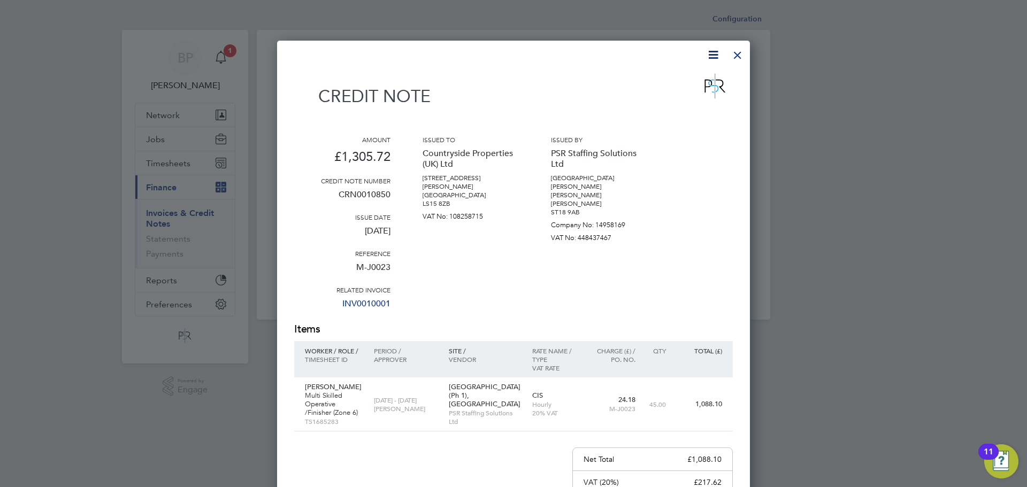
click at [735, 57] on div at bounding box center [737, 52] width 19 height 19
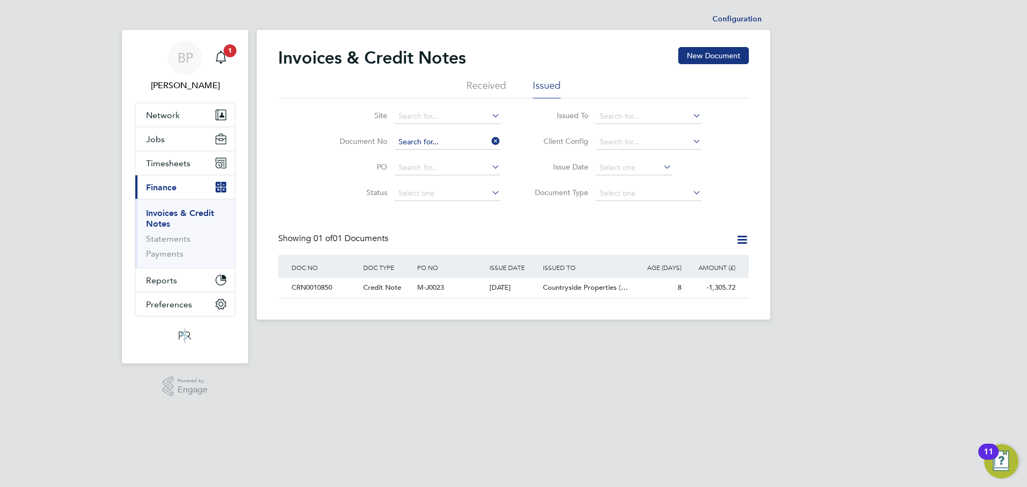
click at [406, 136] on input at bounding box center [447, 142] width 105 height 15
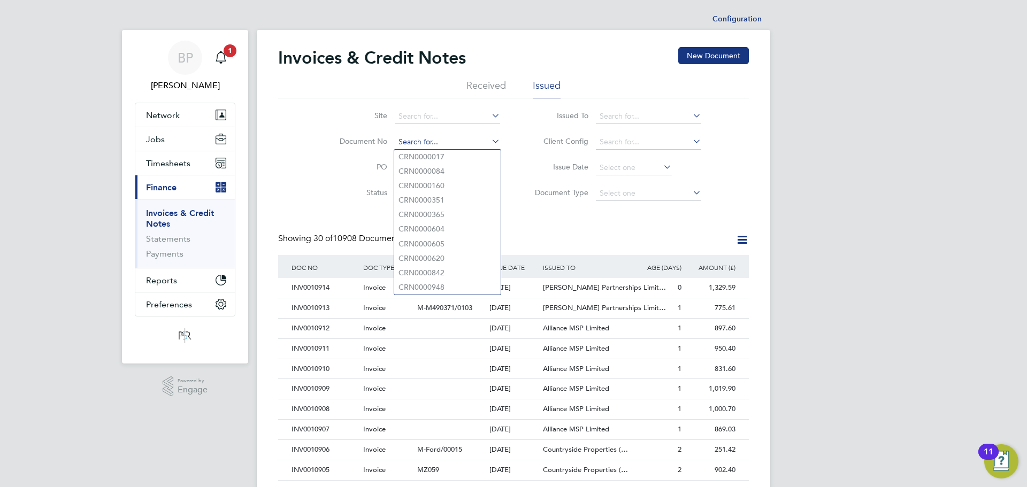
paste input "CRN0010851"
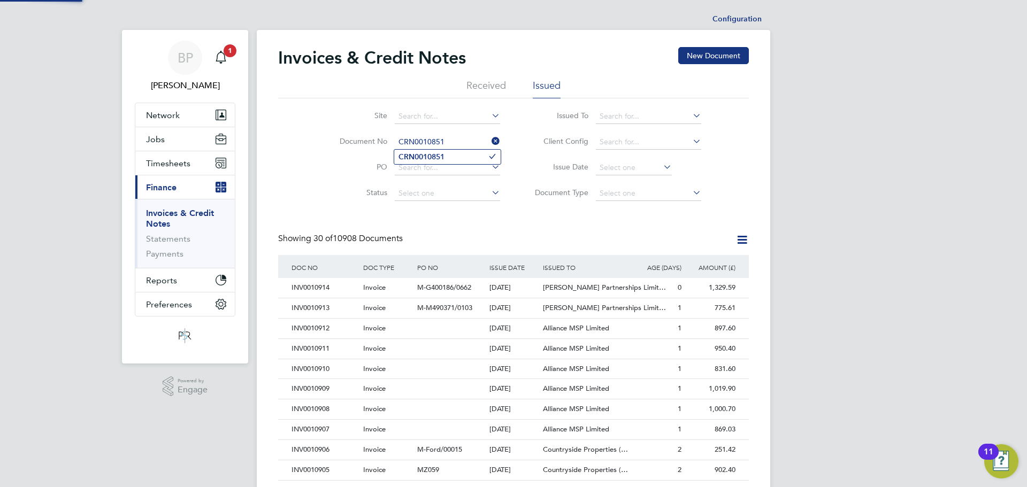
type input "CRN0010851"
click at [434, 159] on b "CRN0010851" at bounding box center [422, 156] width 46 height 9
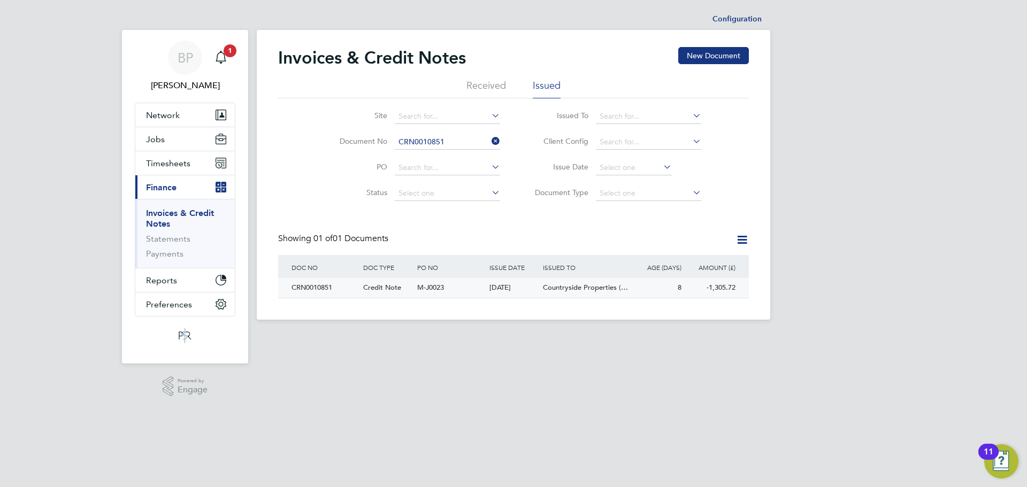
click at [394, 284] on span "Credit Note" at bounding box center [382, 287] width 38 height 9
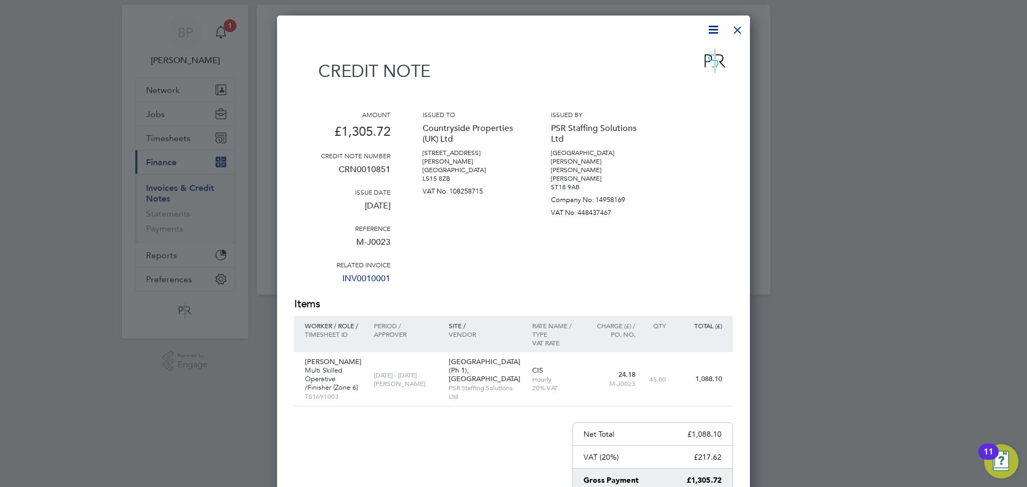
click at [741, 26] on div at bounding box center [737, 27] width 19 height 19
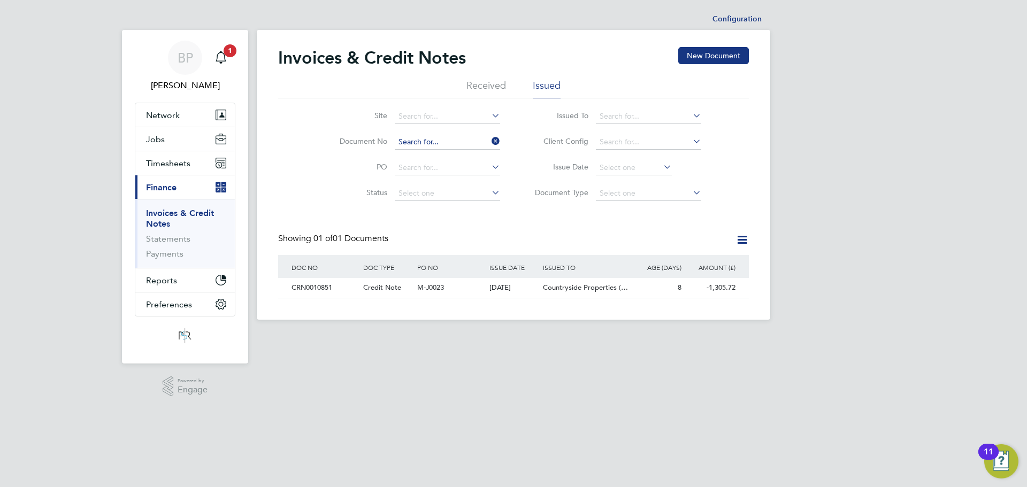
drag, startPoint x: 443, startPoint y: 141, endPoint x: 480, endPoint y: 144, distance: 37.1
click at [443, 141] on input at bounding box center [447, 142] width 105 height 15
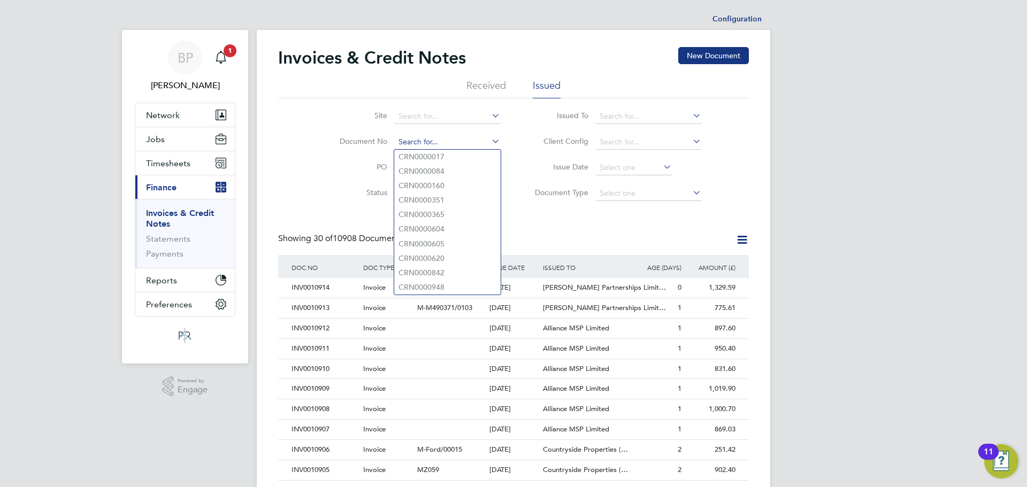
paste input "CRN0010852"
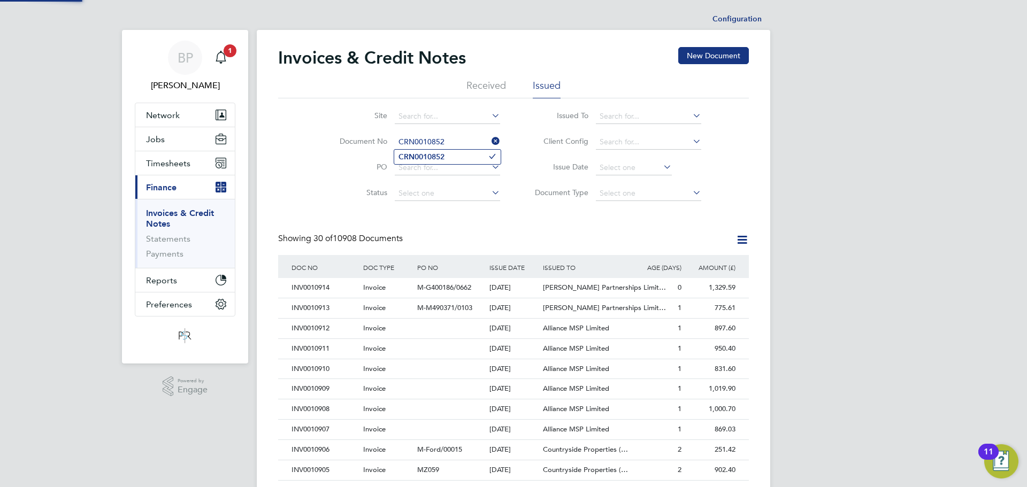
type input "CRN0010852"
click at [435, 156] on b "CRN0010852" at bounding box center [422, 156] width 46 height 9
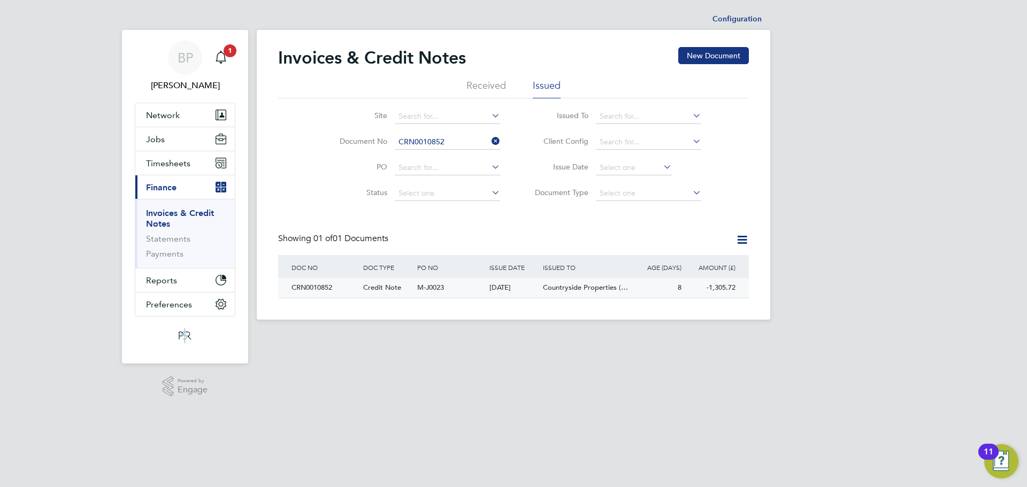
click at [317, 294] on div "CRN0010852" at bounding box center [325, 288] width 72 height 20
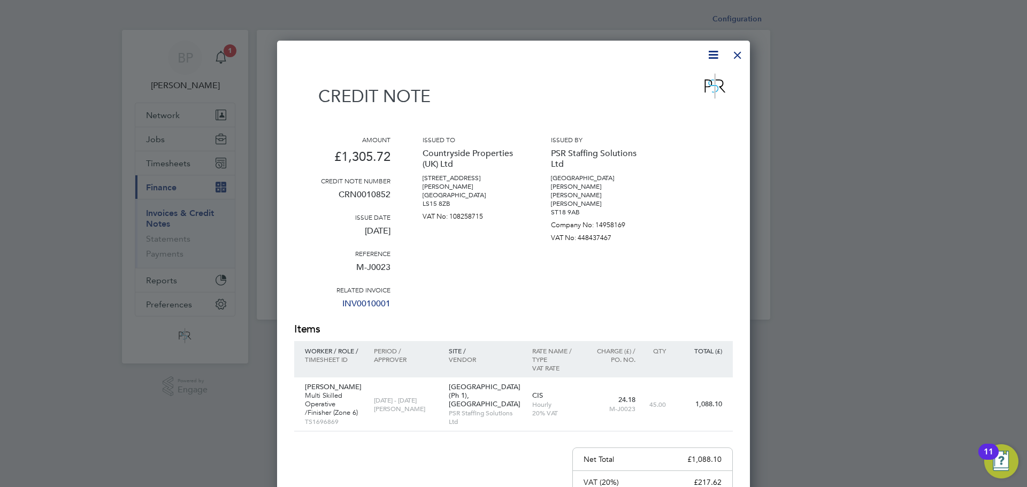
click at [739, 52] on div at bounding box center [737, 52] width 19 height 19
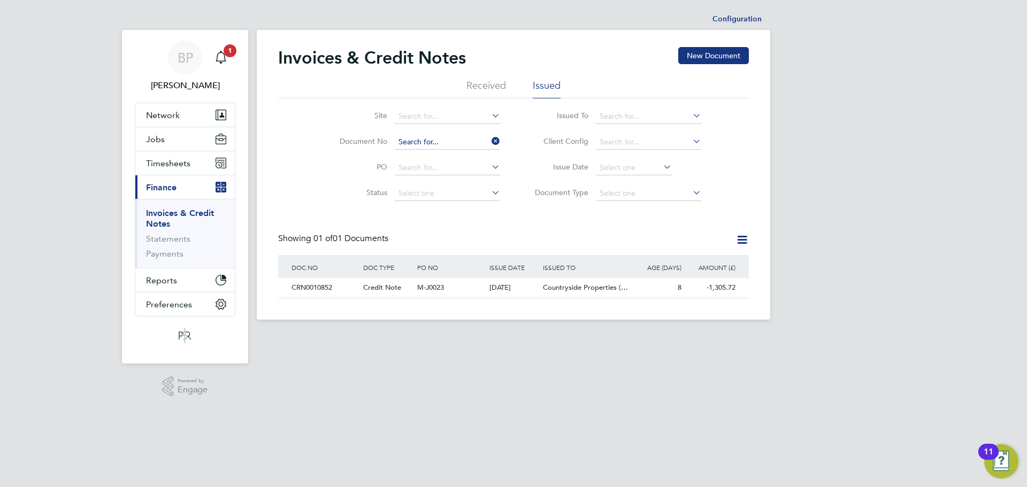
click at [440, 149] on div "Configuration Configuration Invoices & Credit Notes New Document Received Issue…" at bounding box center [514, 164] width 514 height 311
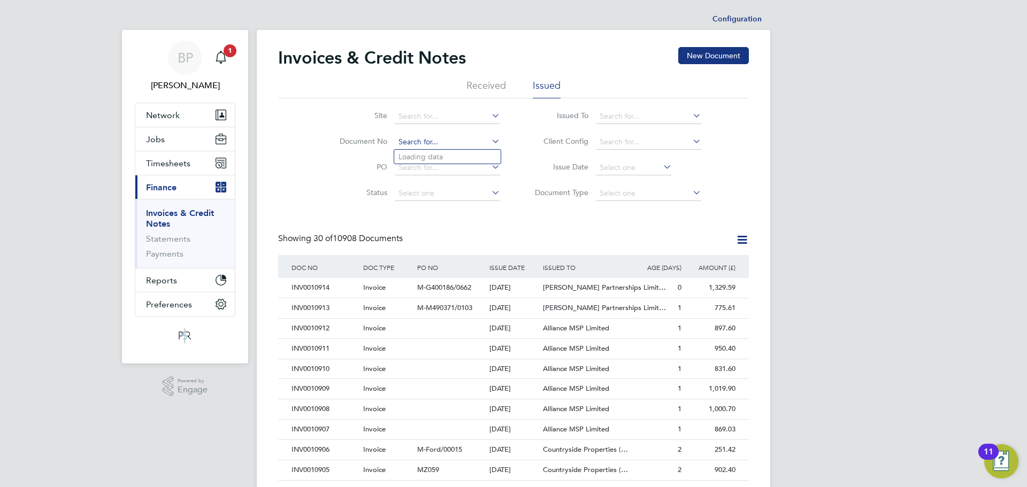
drag, startPoint x: 430, startPoint y: 149, endPoint x: 423, endPoint y: 144, distance: 8.0
click at [423, 144] on input at bounding box center [447, 142] width 105 height 15
paste input "CRN0010853"
type input "CRN0010853"
click at [436, 157] on b "CRN0010853" at bounding box center [422, 156] width 46 height 9
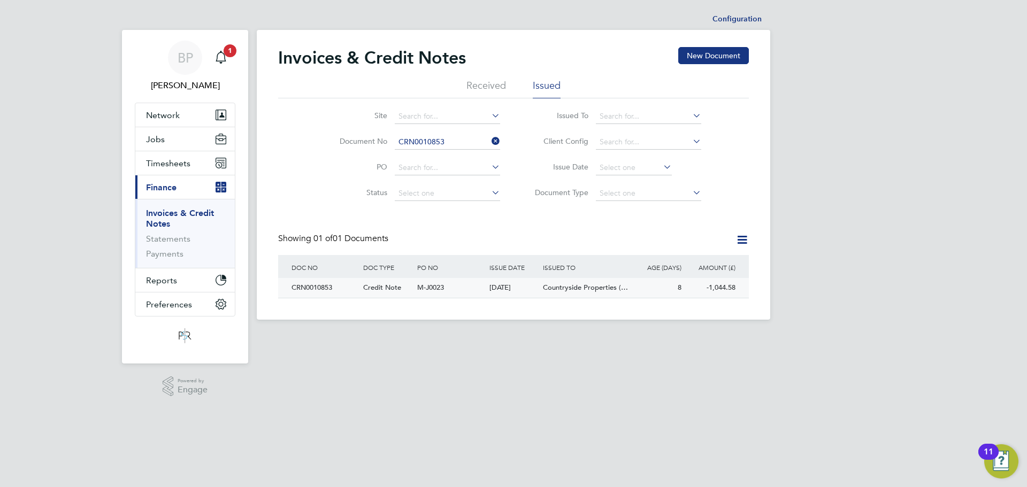
click at [331, 286] on div "CRN0010853" at bounding box center [325, 288] width 72 height 20
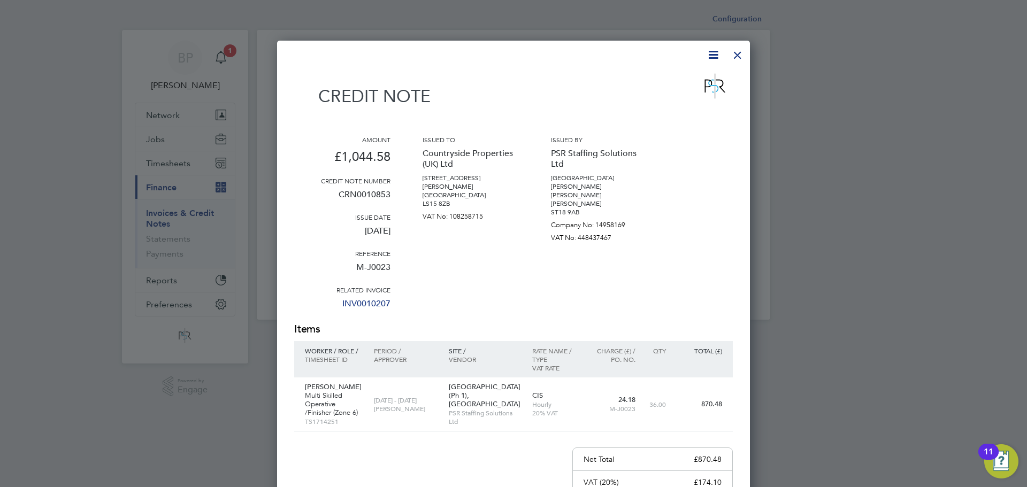
click at [739, 56] on div at bounding box center [737, 52] width 19 height 19
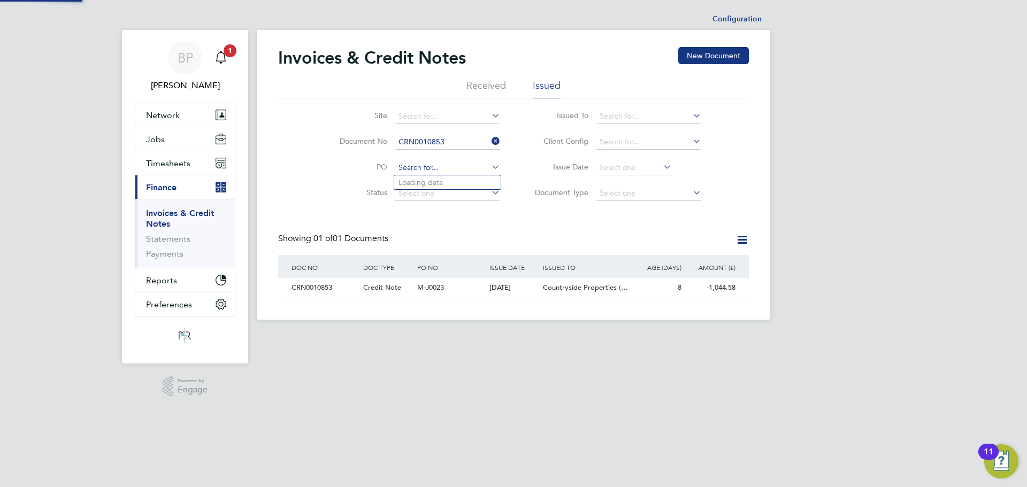
click at [416, 165] on input at bounding box center [447, 168] width 105 height 15
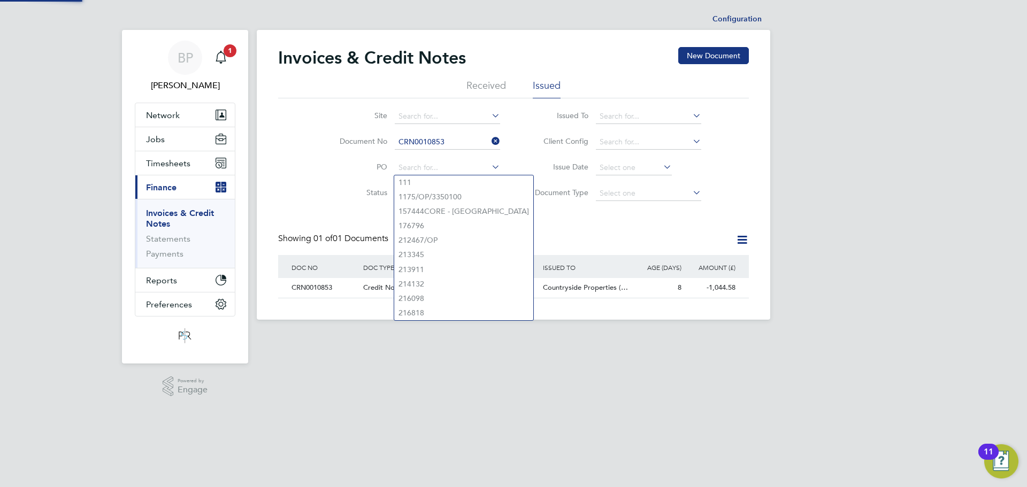
click at [490, 143] on icon at bounding box center [490, 141] width 0 height 15
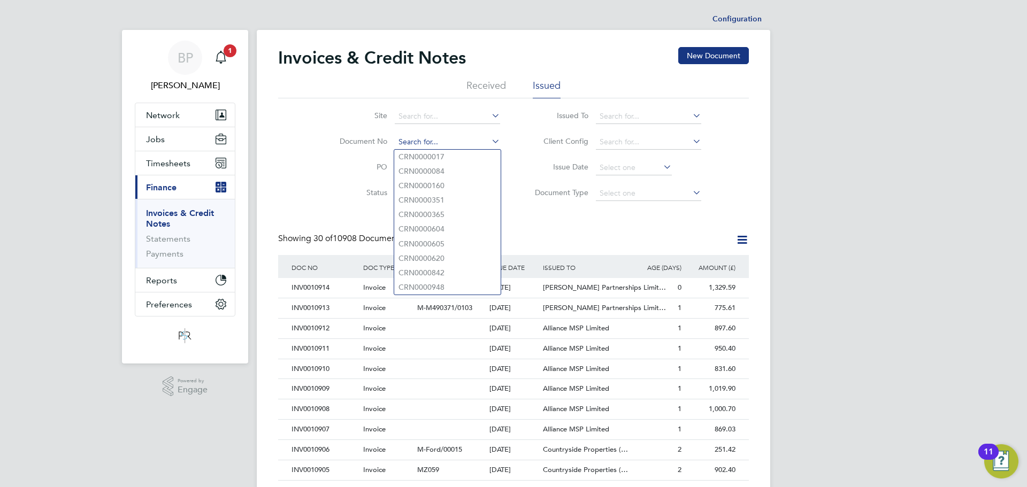
paste input "CRN0010854"
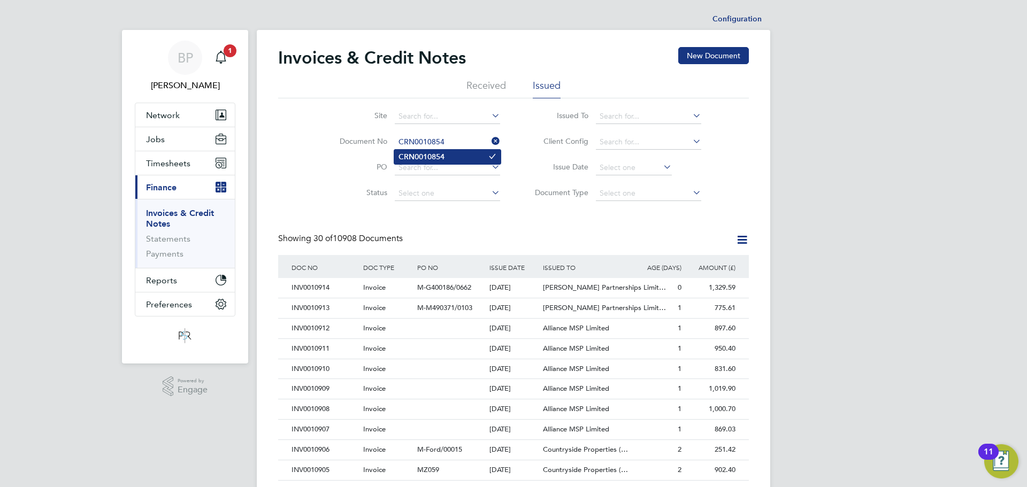
type input "CRN0010854"
click at [435, 157] on b "CRN0010854" at bounding box center [422, 156] width 46 height 9
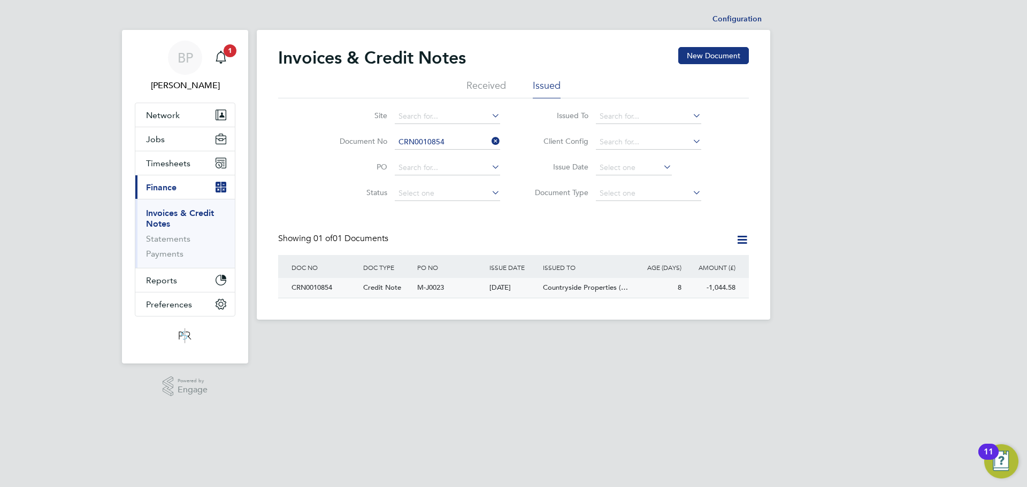
click at [344, 289] on div "CRN0010854" at bounding box center [325, 288] width 72 height 20
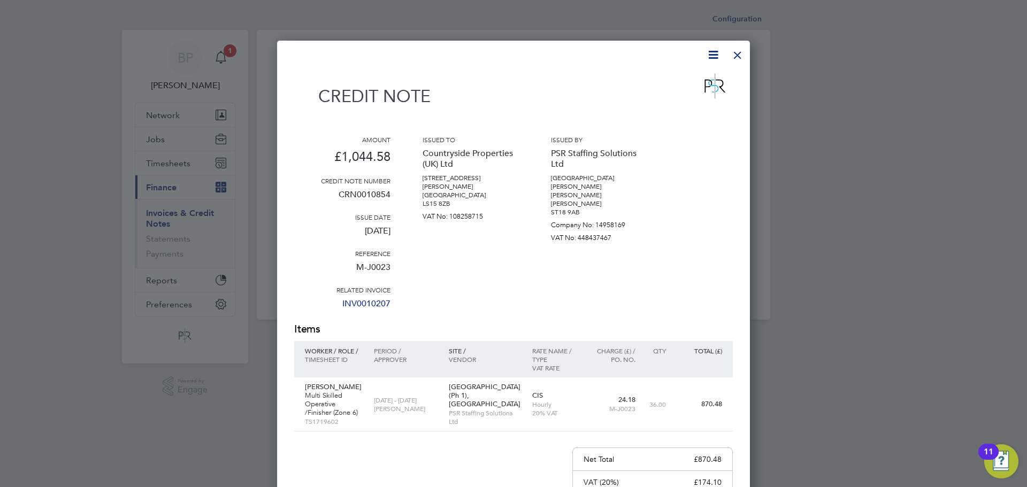
click at [735, 53] on div at bounding box center [737, 52] width 19 height 19
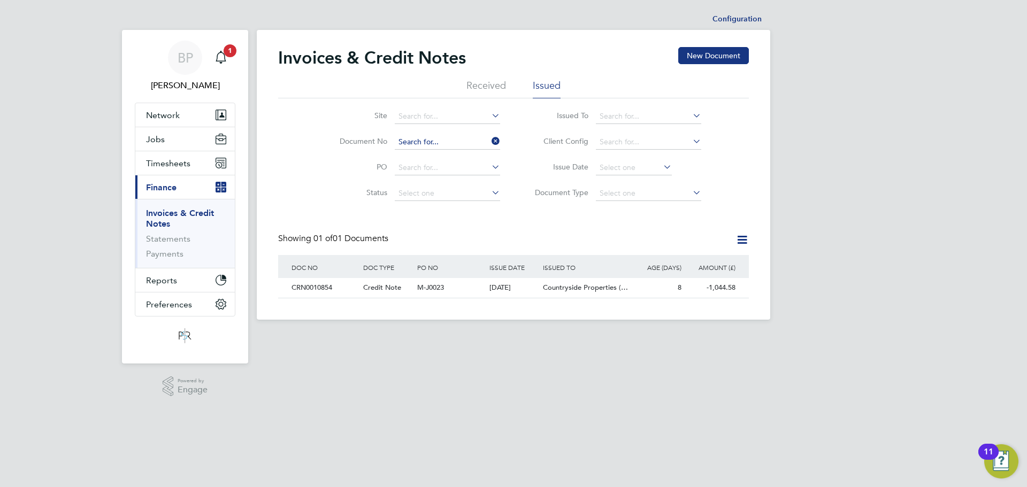
click at [439, 141] on input at bounding box center [447, 142] width 105 height 15
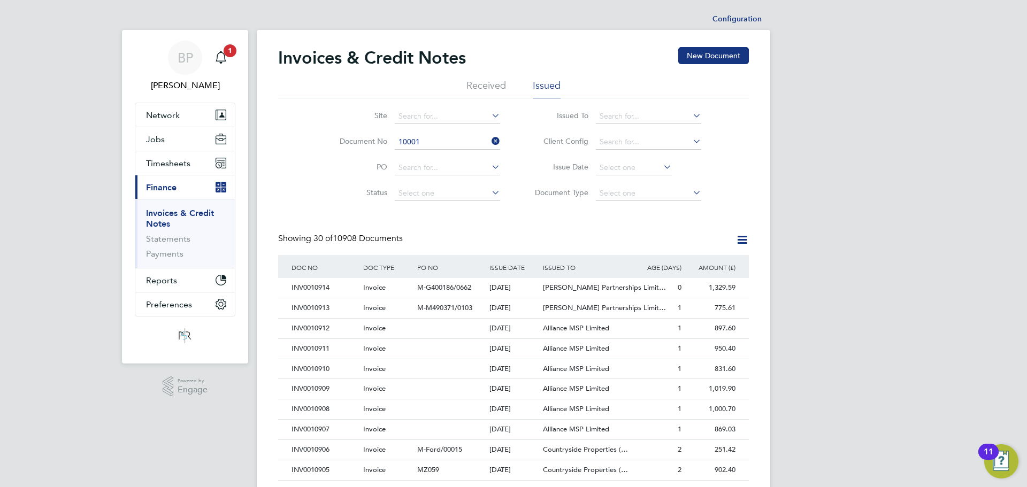
click at [434, 157] on b "10001" at bounding box center [430, 156] width 21 height 9
type input "INV0010001"
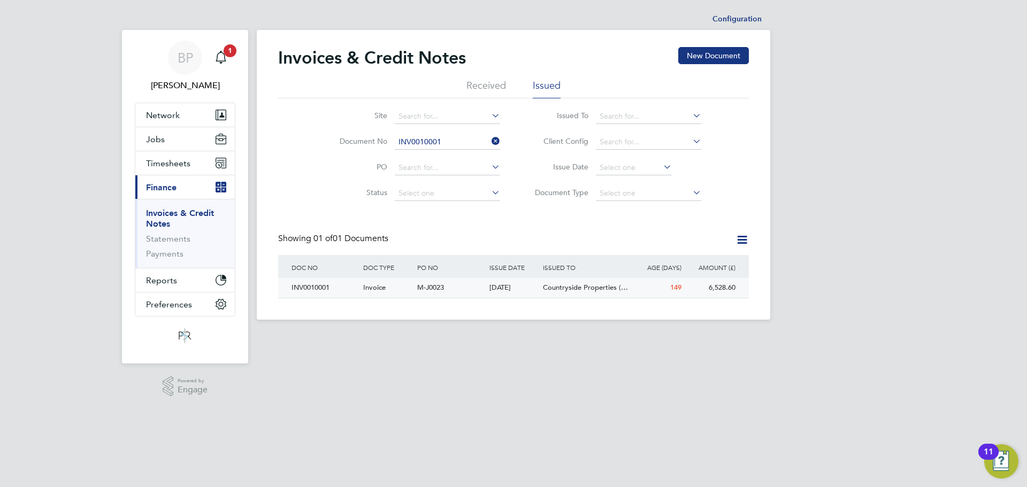
click at [312, 286] on div "INV0010001" at bounding box center [325, 288] width 72 height 20
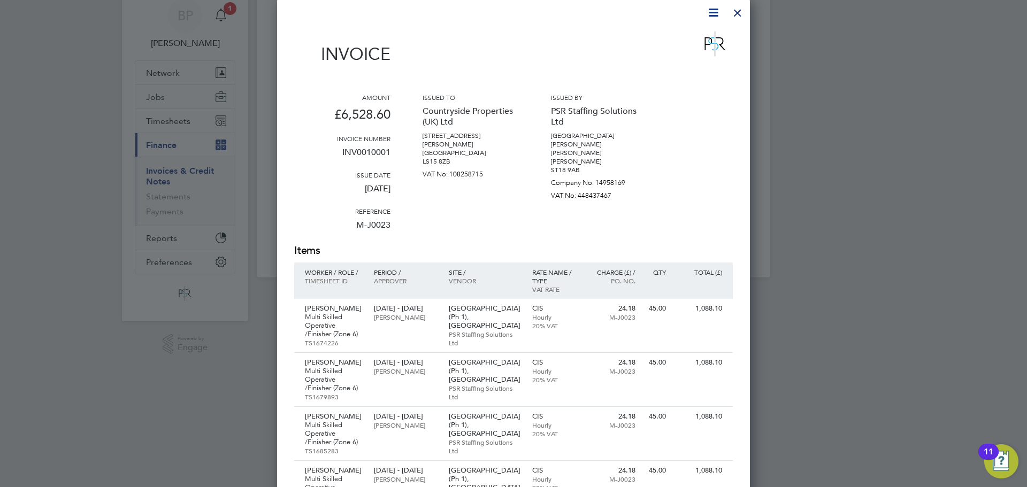
click at [733, 14] on div at bounding box center [737, 10] width 19 height 19
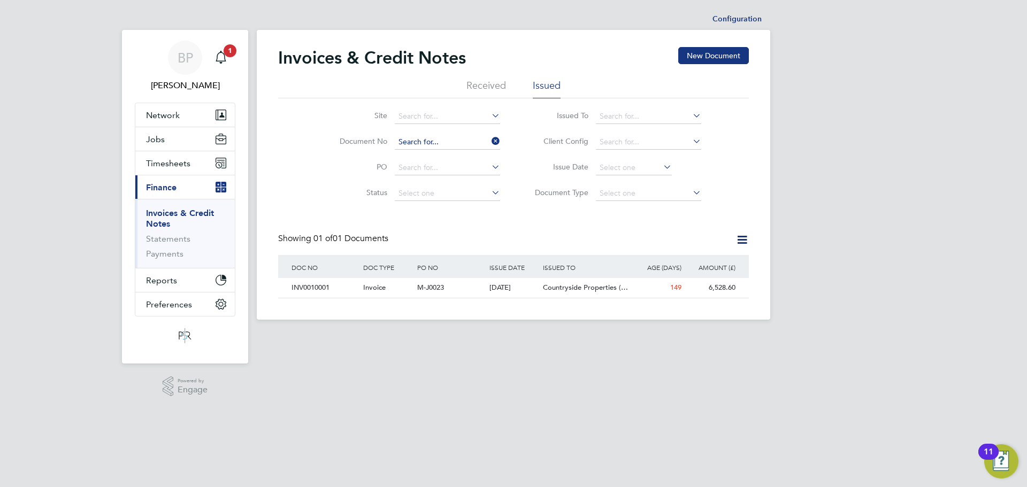
click at [446, 143] on input at bounding box center [447, 142] width 105 height 15
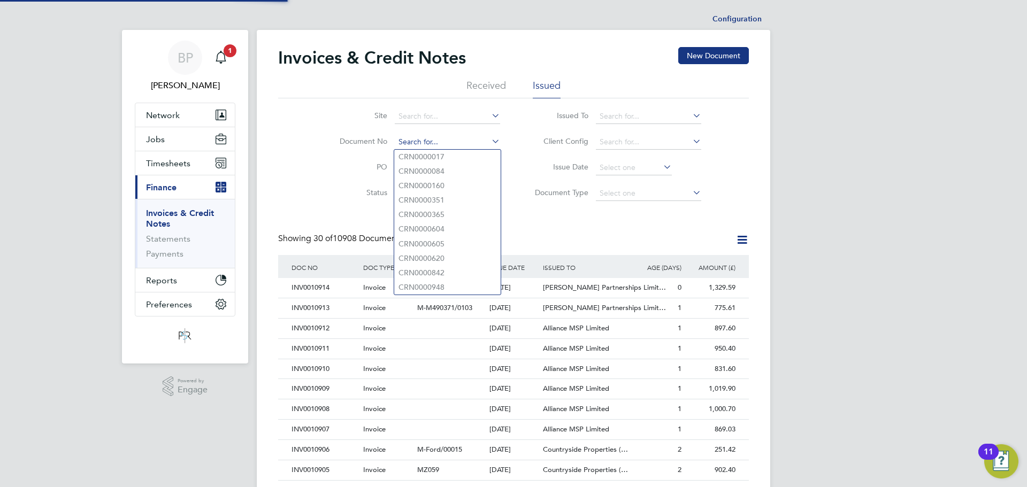
scroll to position [20, 73]
paste input "INV0010207"
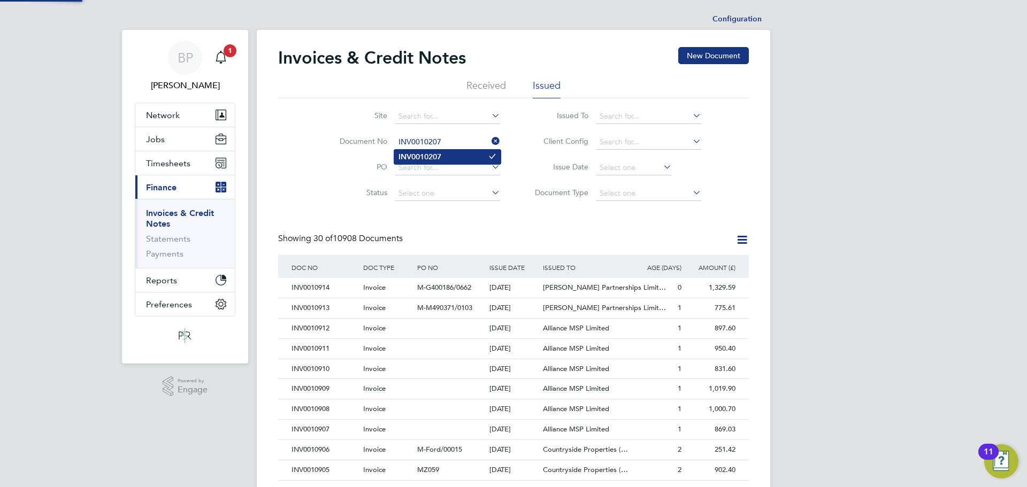
type input "INV0010207"
click at [440, 157] on b "INV0010207" at bounding box center [420, 156] width 43 height 9
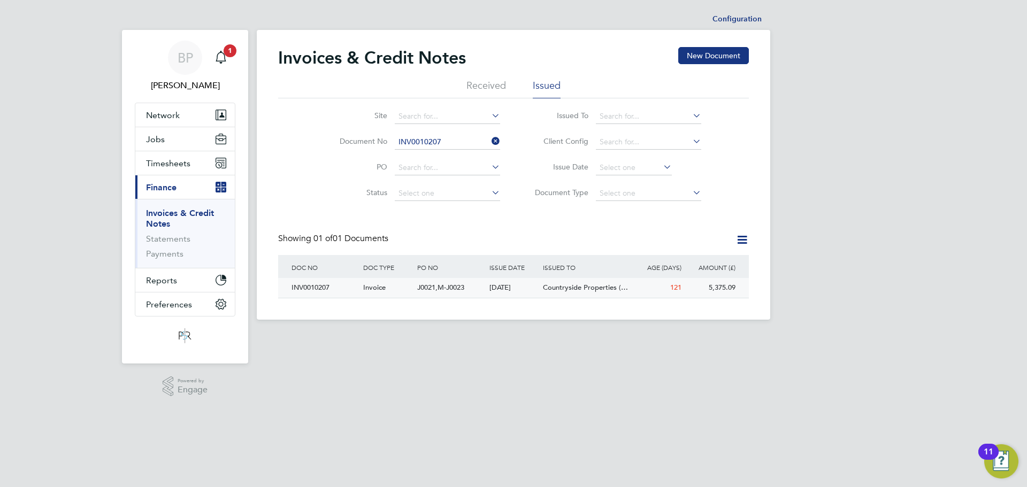
click at [363, 281] on div "Invoice" at bounding box center [388, 288] width 54 height 20
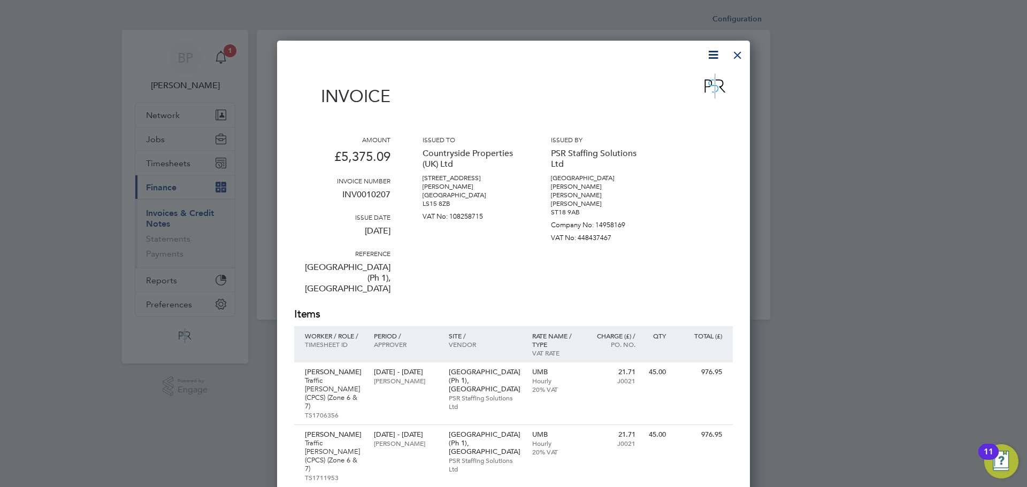
click at [742, 58] on div at bounding box center [737, 52] width 19 height 19
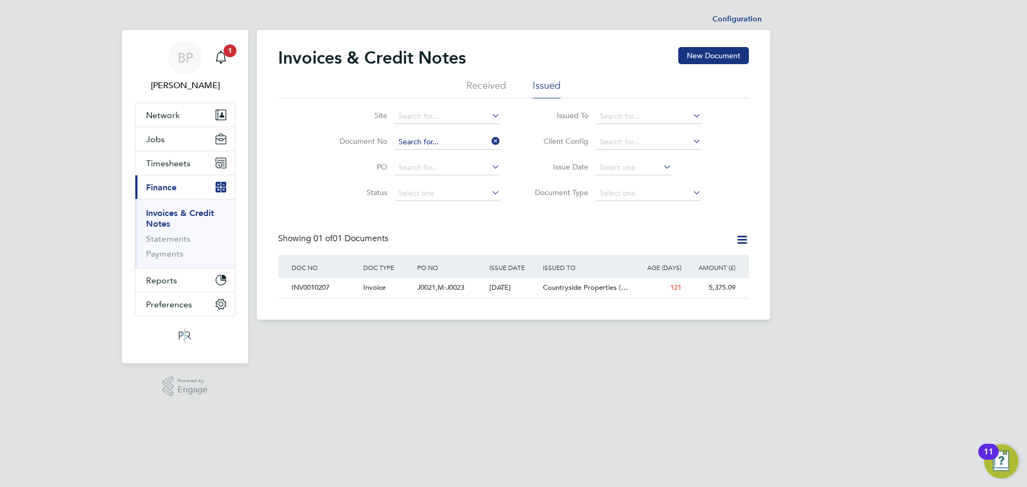
click at [441, 141] on input at bounding box center [447, 142] width 105 height 15
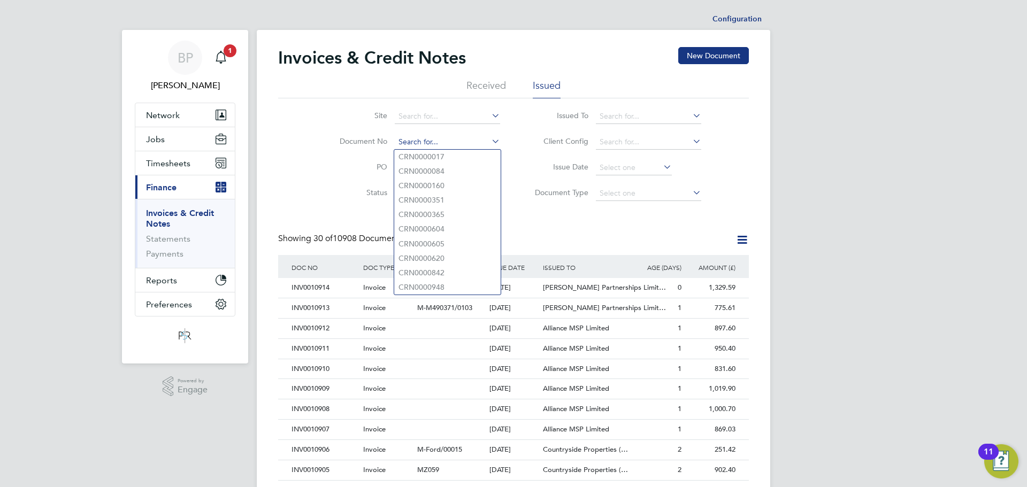
paste input "INV0010416"
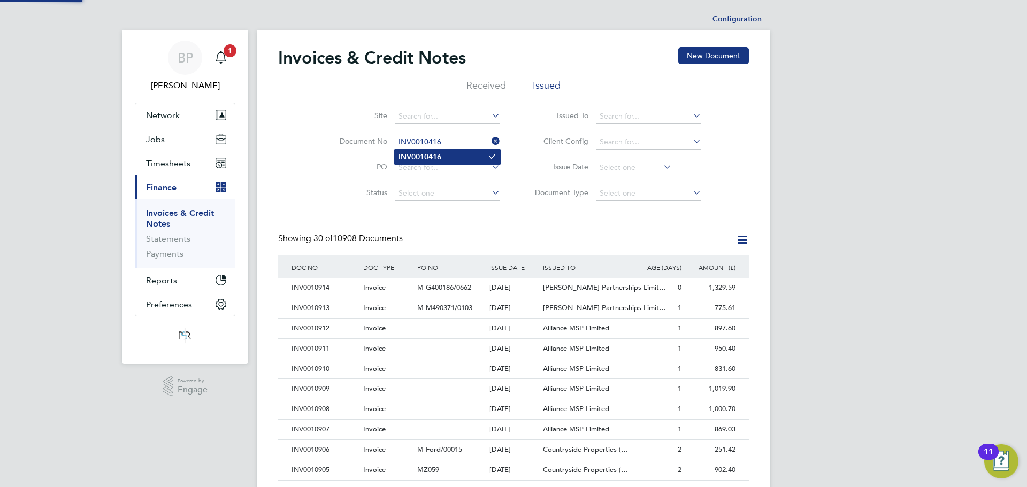
type input "INV0010416"
click at [441, 161] on b "INV0010416" at bounding box center [420, 156] width 43 height 9
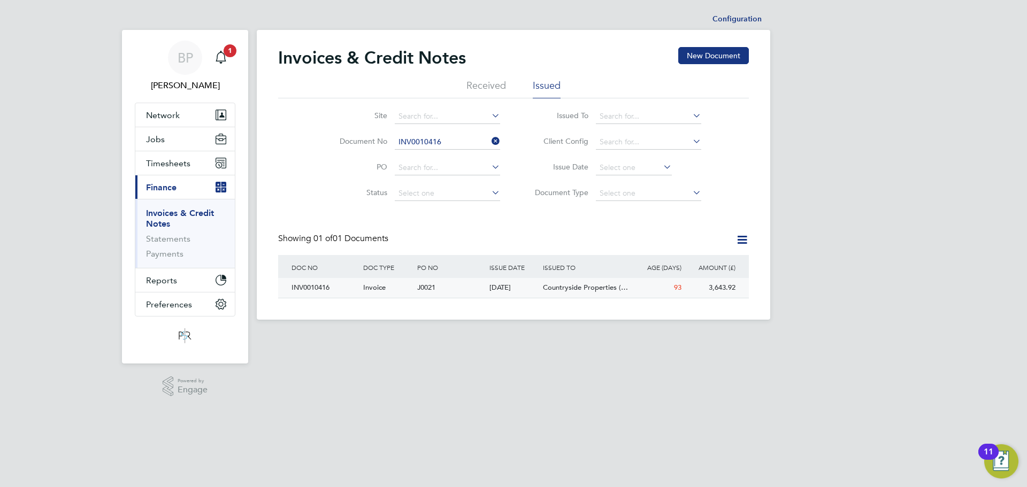
click at [340, 285] on div "INV0010416" at bounding box center [325, 288] width 72 height 20
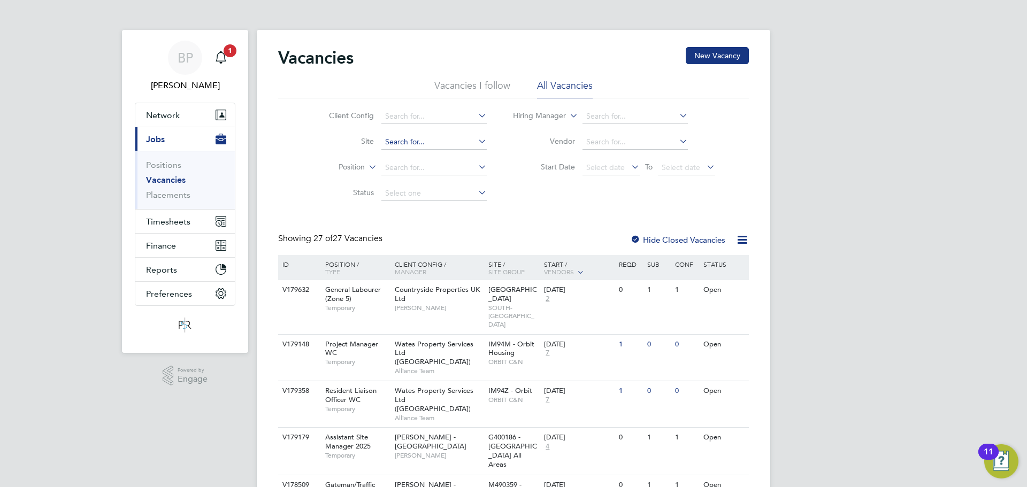
click at [402, 142] on input at bounding box center [434, 142] width 105 height 15
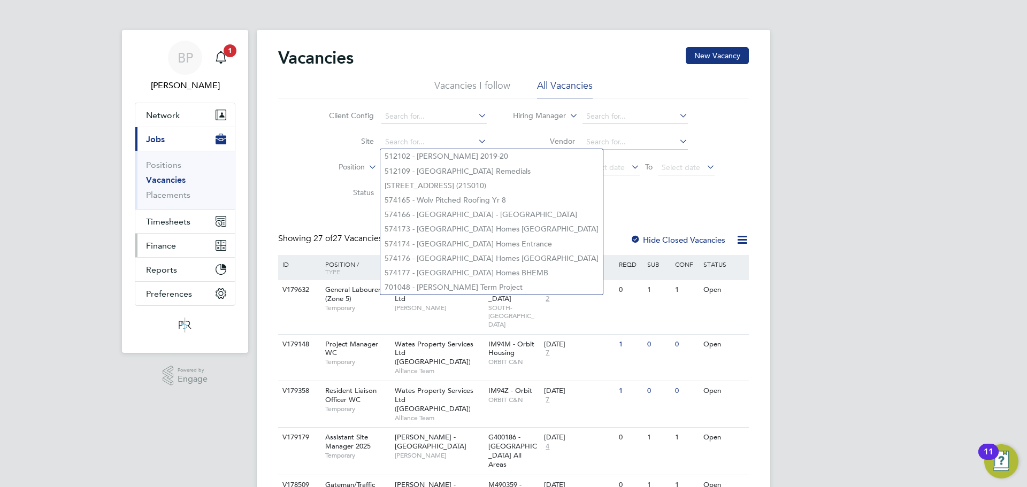
click at [162, 242] on span "Finance" at bounding box center [161, 246] width 30 height 10
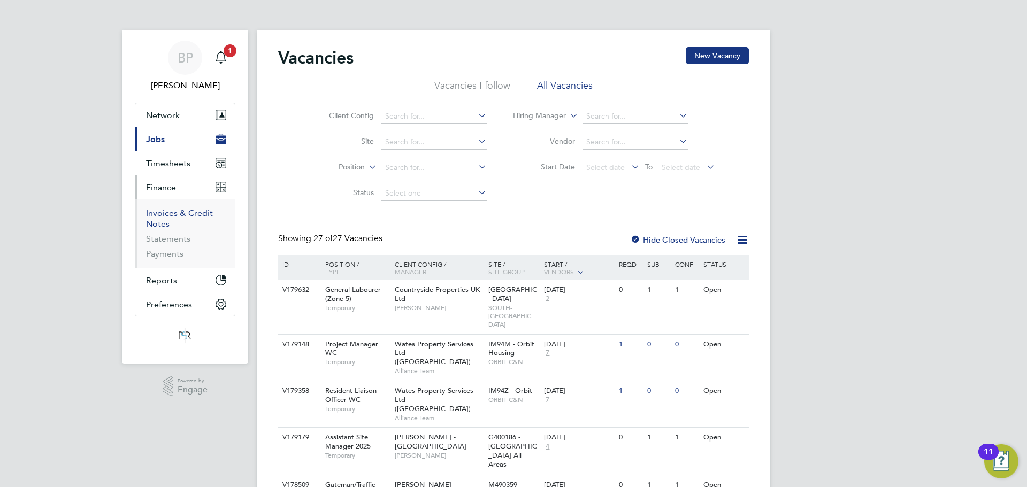
click at [165, 218] on link "Invoices & Credit Notes" at bounding box center [179, 218] width 67 height 21
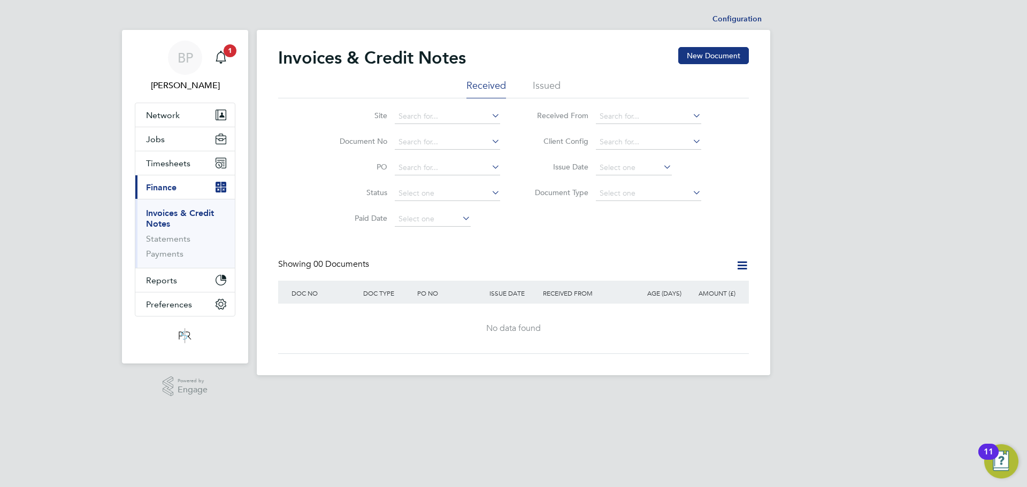
click at [543, 86] on li "Issued" at bounding box center [547, 88] width 28 height 19
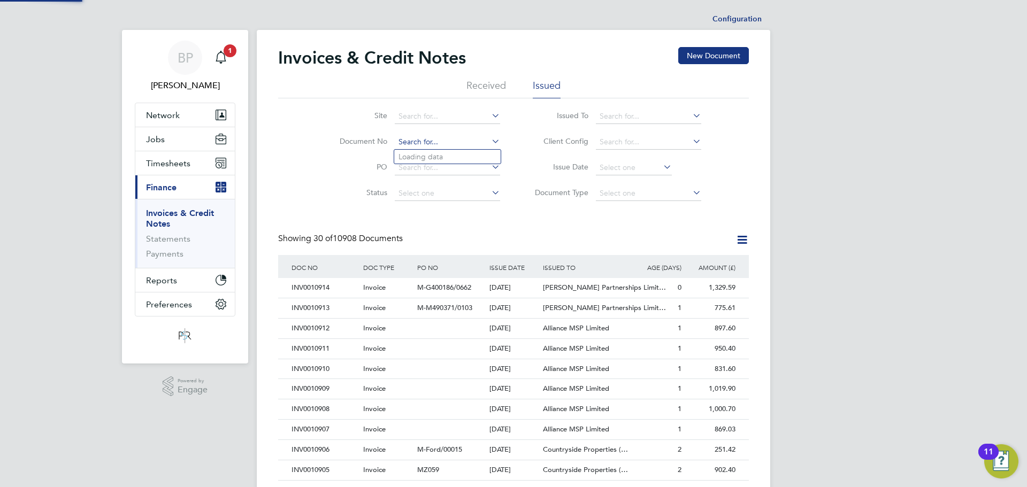
click at [404, 140] on input at bounding box center [447, 142] width 105 height 15
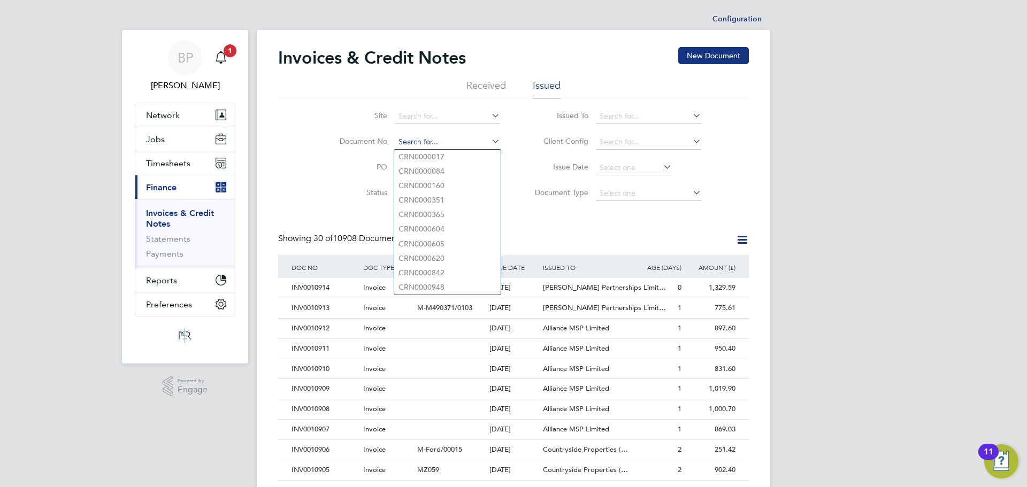
paste input "NV0010207"
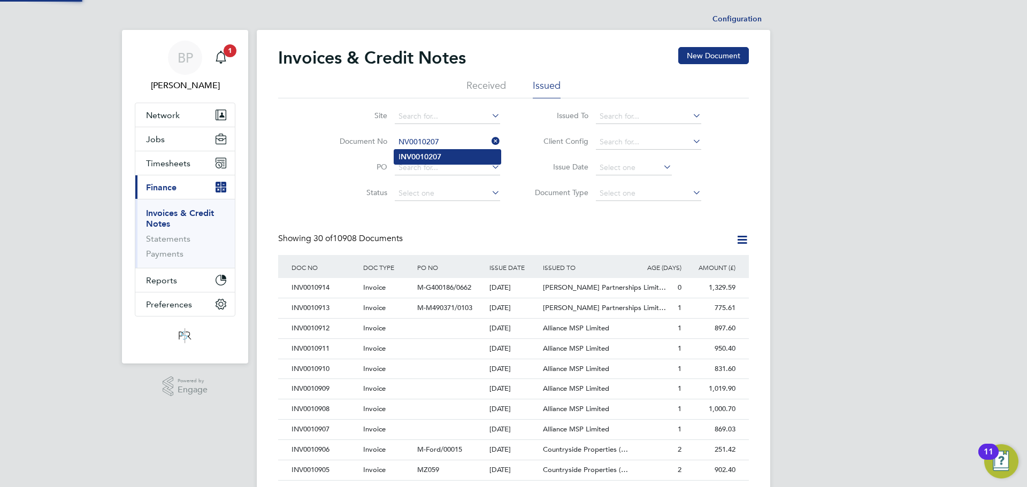
click at [424, 158] on b "NV0010207" at bounding box center [421, 156] width 41 height 9
type input "INV0010207"
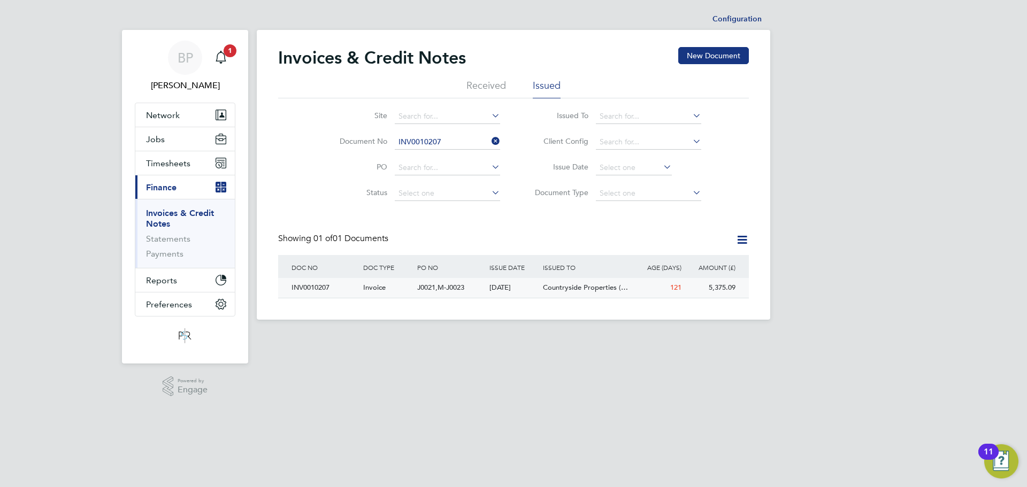
click at [380, 294] on div "Invoice" at bounding box center [388, 288] width 54 height 20
